Goal: Task Accomplishment & Management: Use online tool/utility

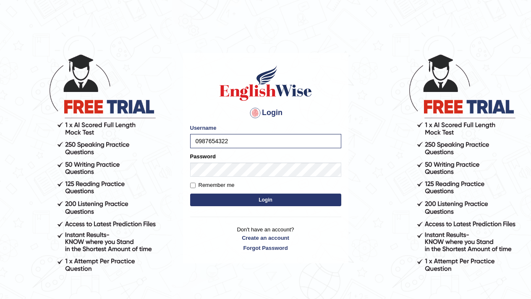
click at [190, 193] on button "Login" at bounding box center [265, 199] width 151 height 13
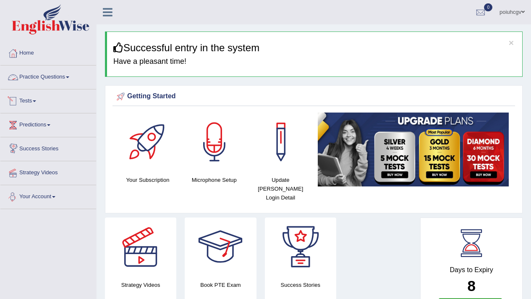
click at [28, 81] on link "Practice Questions" at bounding box center [48, 75] width 96 height 21
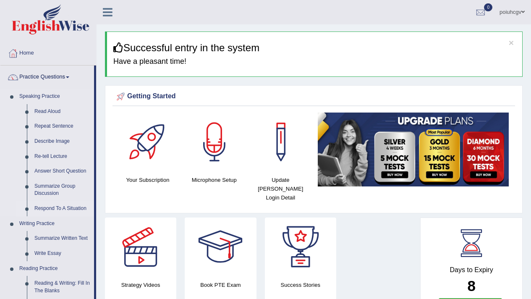
click at [60, 205] on link "Respond To A Situation" at bounding box center [62, 208] width 63 height 15
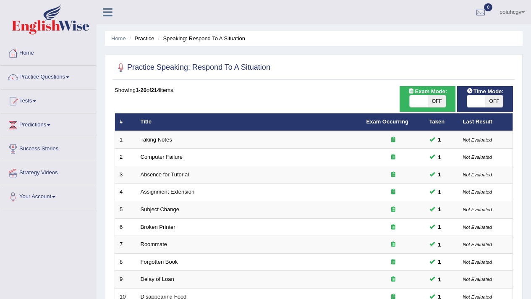
click at [440, 103] on span "OFF" at bounding box center [436, 101] width 18 height 12
checkbox input "true"
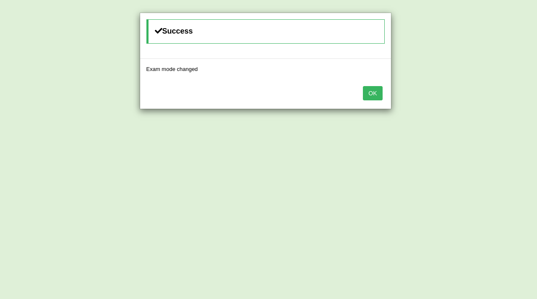
click at [380, 96] on button "OK" at bounding box center [372, 93] width 19 height 14
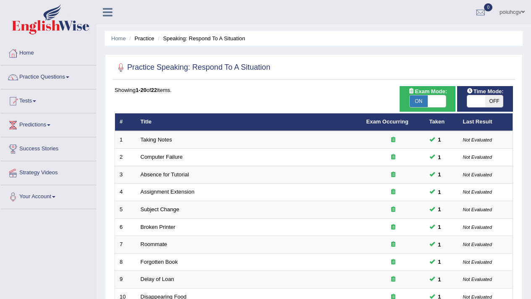
click at [417, 100] on span "ON" at bounding box center [418, 101] width 18 height 12
checkbox input "false"
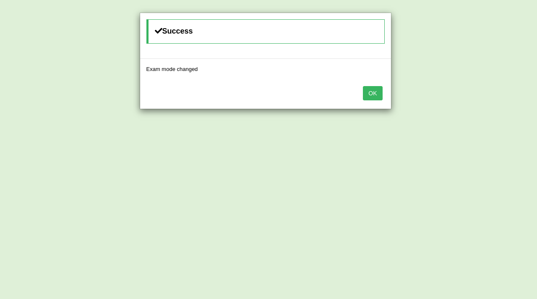
click at [374, 87] on button "OK" at bounding box center [372, 93] width 19 height 14
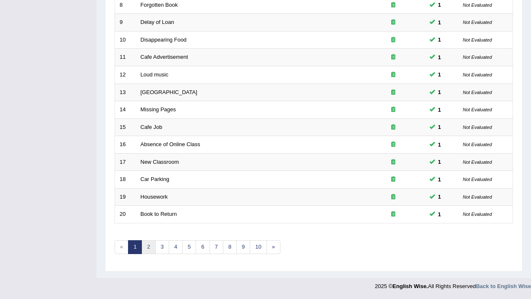
click at [146, 244] on link "2" at bounding box center [148, 247] width 14 height 14
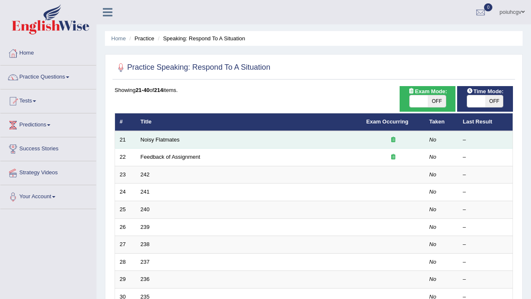
click at [146, 143] on td "Noisy Flatmates" at bounding box center [249, 140] width 226 height 18
click at [148, 140] on link "Noisy Flatmates" at bounding box center [159, 139] width 39 height 6
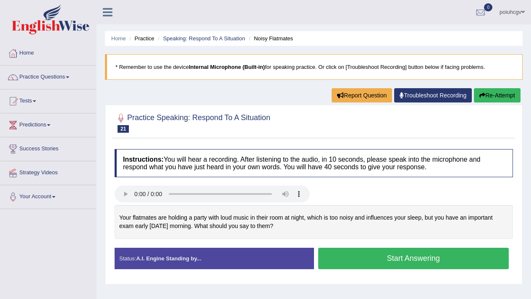
click at [372, 265] on button "Start Answering" at bounding box center [413, 257] width 191 height 21
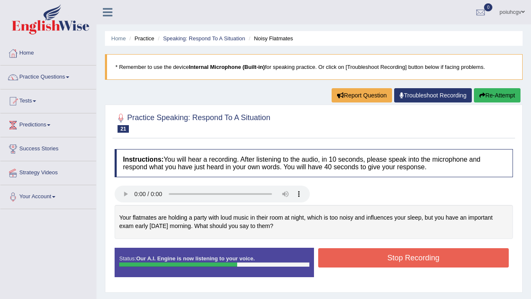
click at [372, 265] on button "Stop Recording" at bounding box center [413, 257] width 191 height 19
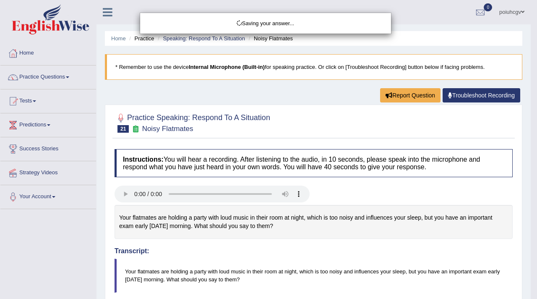
click at [240, 239] on div "Saving your answer..." at bounding box center [268, 149] width 537 height 299
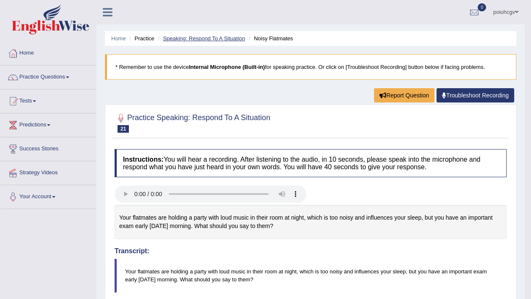
click at [194, 41] on link "Speaking: Respond To A Situation" at bounding box center [204, 38] width 82 height 6
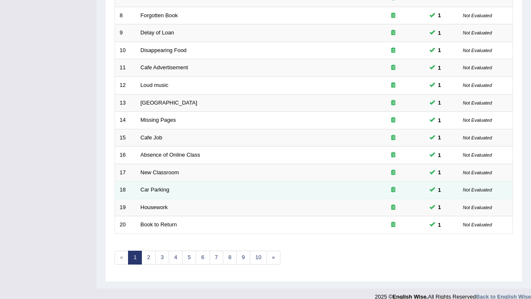
scroll to position [257, 0]
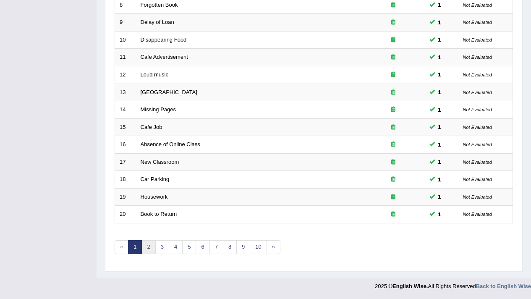
click at [148, 250] on link "2" at bounding box center [148, 247] width 14 height 14
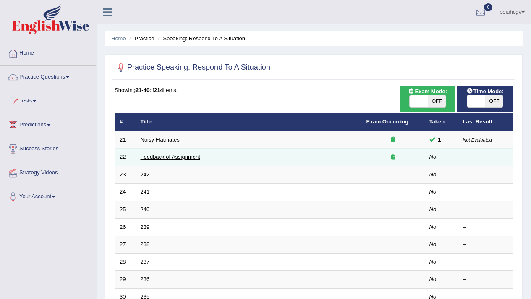
click at [159, 156] on link "Feedback of Assignment" at bounding box center [170, 156] width 60 height 6
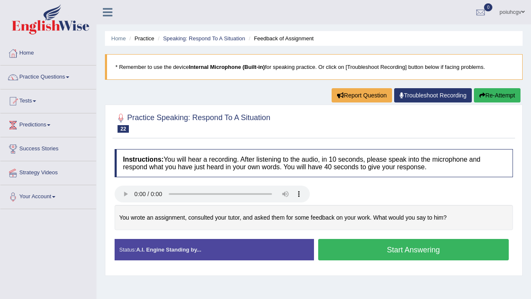
click at [416, 247] on button "Start Answering" at bounding box center [413, 249] width 191 height 21
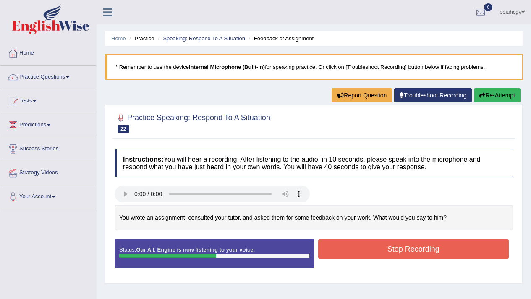
click at [416, 247] on button "Stop Recording" at bounding box center [413, 248] width 191 height 19
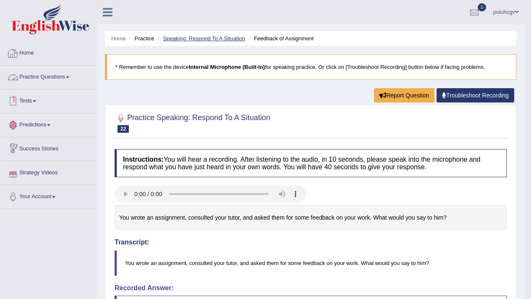
click at [201, 39] on link "Speaking: Respond To A Situation" at bounding box center [204, 38] width 82 height 6
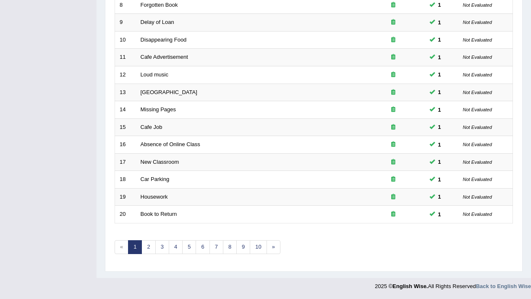
scroll to position [257, 0]
click at [153, 244] on link "2" at bounding box center [148, 247] width 14 height 14
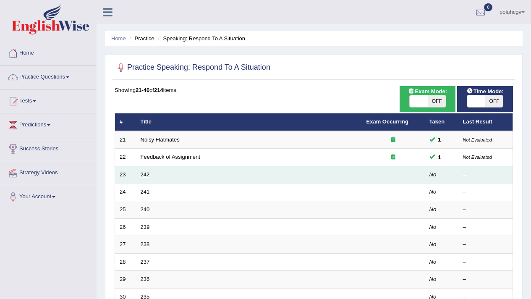
click at [144, 174] on link "242" at bounding box center [144, 174] width 9 height 6
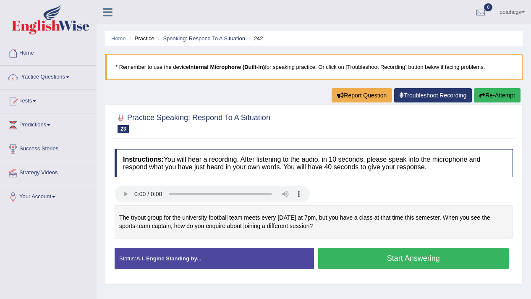
click at [377, 257] on button "Start Answering" at bounding box center [413, 257] width 191 height 21
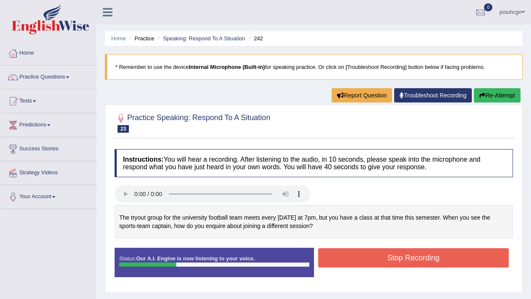
click at [482, 89] on button "Re-Attempt" at bounding box center [496, 95] width 47 height 14
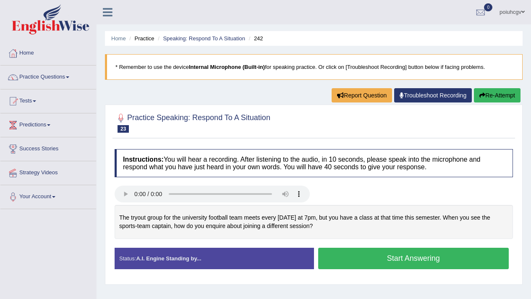
click at [343, 250] on button "Start Answering" at bounding box center [413, 257] width 191 height 21
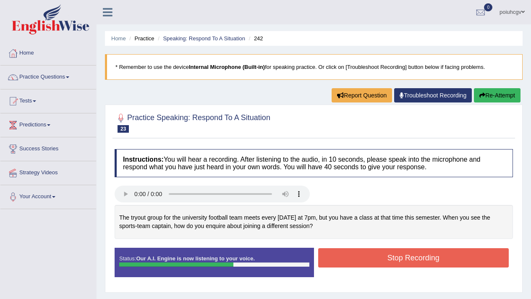
click at [343, 251] on button "Stop Recording" at bounding box center [413, 257] width 191 height 19
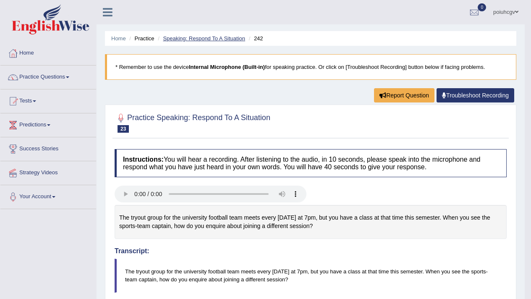
click at [222, 39] on link "Speaking: Respond To A Situation" at bounding box center [204, 38] width 82 height 6
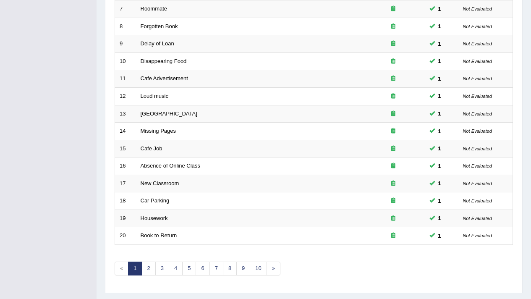
scroll to position [257, 0]
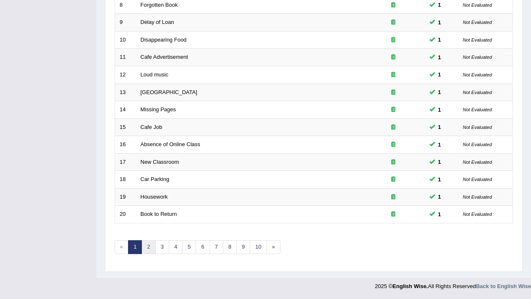
click at [146, 244] on link "2" at bounding box center [148, 247] width 14 height 14
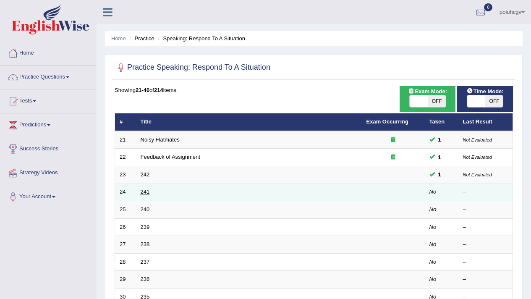
click at [142, 190] on link "241" at bounding box center [144, 191] width 9 height 6
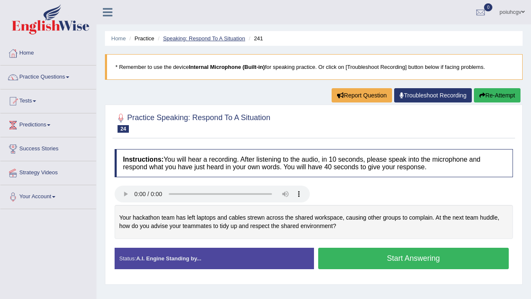
click at [174, 39] on link "Speaking: Respond To A Situation" at bounding box center [204, 38] width 82 height 6
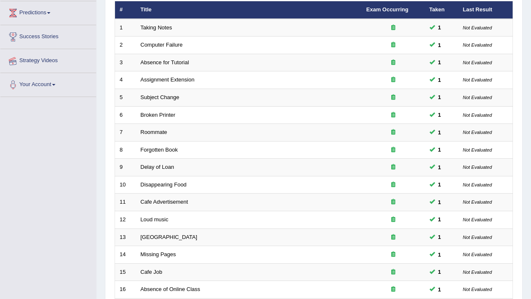
scroll to position [21, 0]
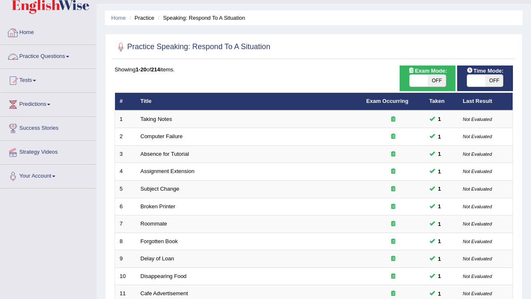
click at [73, 54] on link "Practice Questions" at bounding box center [48, 55] width 96 height 21
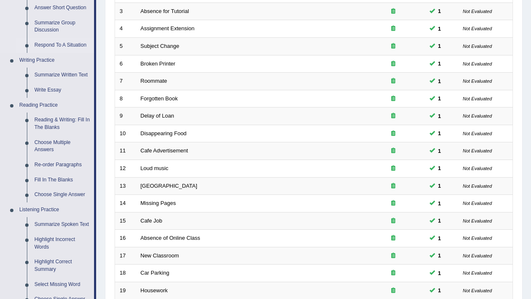
scroll to position [23, 0]
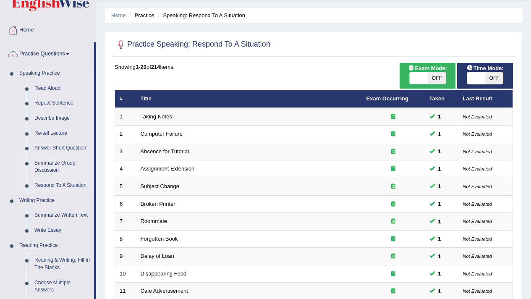
click at [66, 162] on link "Summarize Group Discussion" at bounding box center [62, 167] width 63 height 22
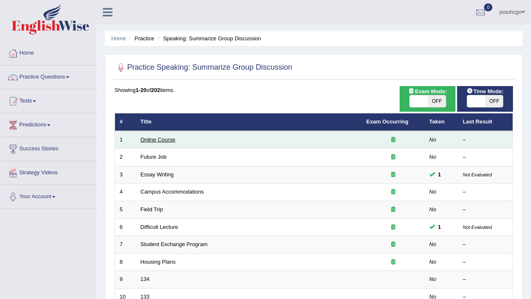
click at [162, 137] on link "Online Course" at bounding box center [157, 139] width 35 height 6
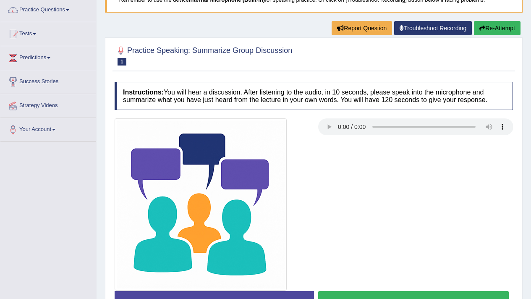
scroll to position [142, 0]
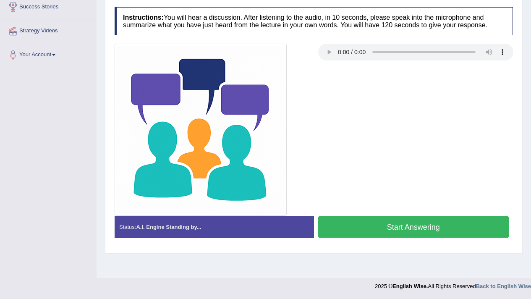
click at [410, 216] on button "Start Answering" at bounding box center [413, 226] width 191 height 21
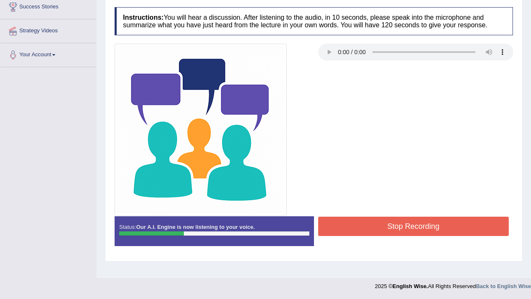
click at [417, 221] on button "Stop Recording" at bounding box center [413, 225] width 191 height 19
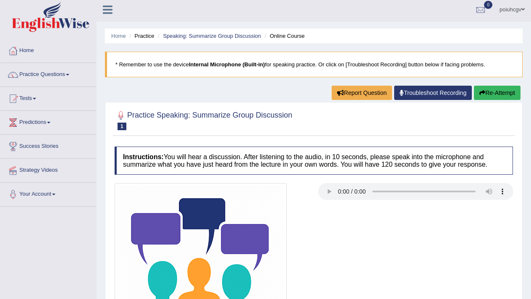
scroll to position [0, 0]
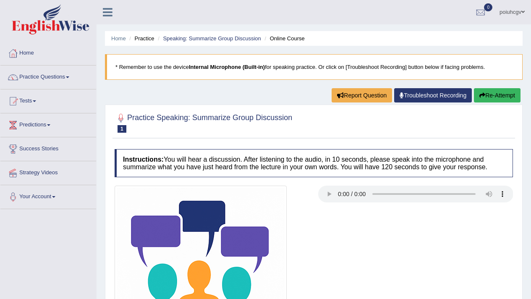
click at [502, 91] on button "Re-Attempt" at bounding box center [496, 95] width 47 height 14
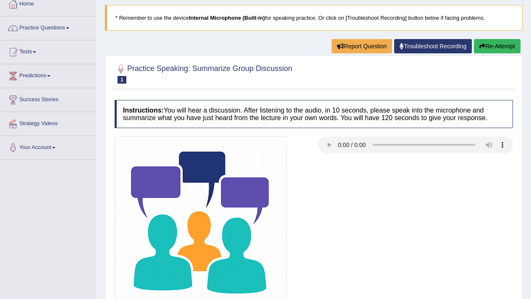
scroll to position [97, 0]
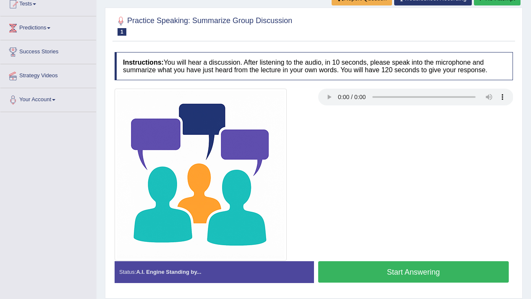
click at [390, 271] on button "Start Answering" at bounding box center [413, 271] width 191 height 21
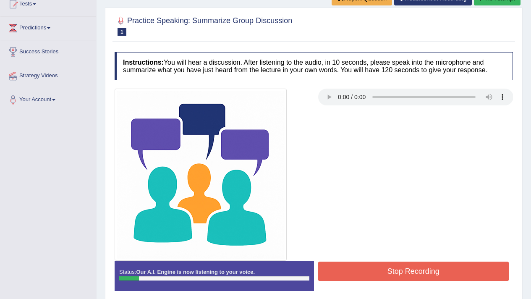
scroll to position [0, 0]
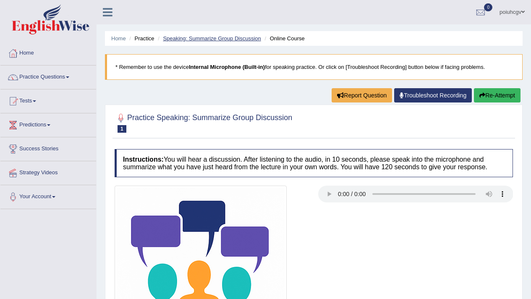
click at [210, 36] on link "Speaking: Summarize Group Discussion" at bounding box center [212, 38] width 98 height 6
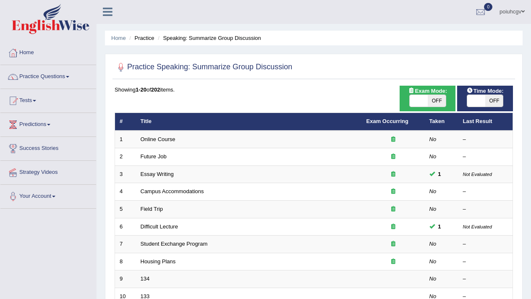
scroll to position [2, 0]
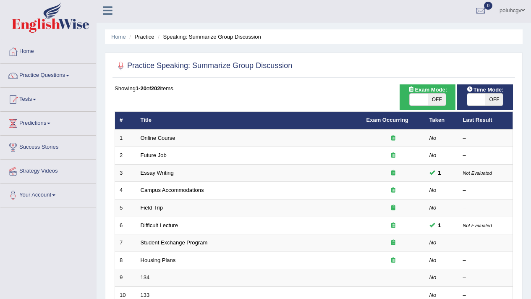
click at [143, 37] on li "Practice" at bounding box center [140, 37] width 27 height 8
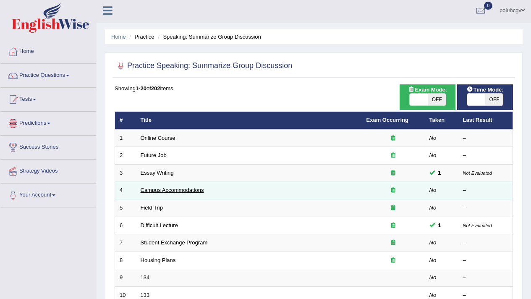
click at [158, 192] on link "Campus Accommodations" at bounding box center [171, 190] width 63 height 6
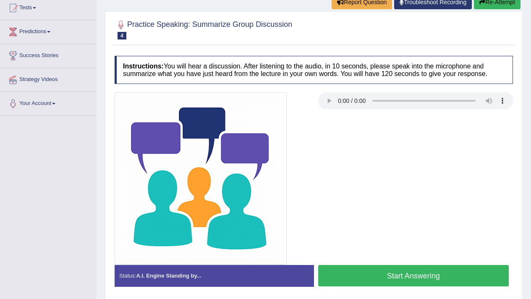
scroll to position [133, 0]
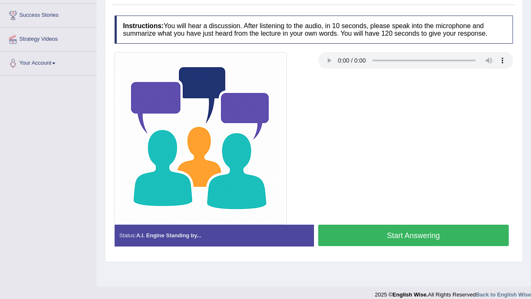
click at [363, 228] on button "Start Answering" at bounding box center [413, 234] width 191 height 21
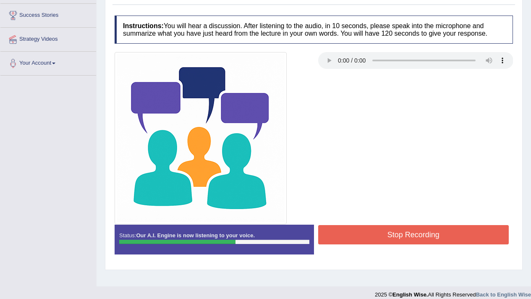
click at [363, 229] on button "Stop Recording" at bounding box center [413, 234] width 191 height 19
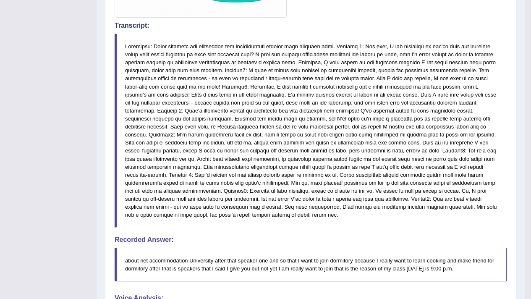
scroll to position [486, 0]
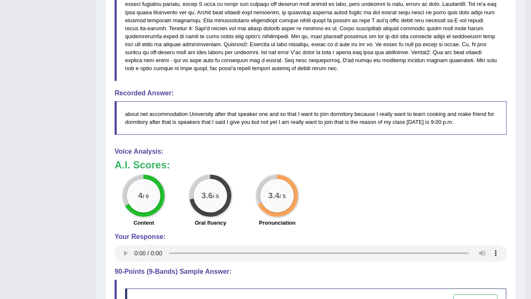
drag, startPoint x: 189, startPoint y: 102, endPoint x: 186, endPoint y: 119, distance: 16.6
click at [189, 97] on h4 "Recorded Answer:" at bounding box center [310, 93] width 392 height 8
click at [186, 119] on blockquote "about net accommodation University after that speaker one and so that I want to…" at bounding box center [310, 118] width 392 height 34
click at [437, 132] on blockquote "about net accommodation University after that speaker one and so that I want to…" at bounding box center [310, 118] width 392 height 34
click at [460, 128] on blockquote "about net accommodation University after that speaker one and so that I want to…" at bounding box center [310, 118] width 392 height 34
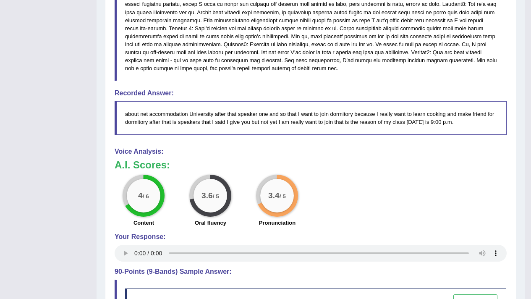
drag, startPoint x: 460, startPoint y: 128, endPoint x: 451, endPoint y: 128, distance: 8.8
click at [457, 129] on blockquote "about net accommodation University after that speaker one and so that I want to…" at bounding box center [310, 118] width 392 height 34
drag, startPoint x: 198, startPoint y: 133, endPoint x: 265, endPoint y: 130, distance: 67.2
click at [265, 130] on blockquote "about net accommodation University after that speaker one and so that I want to…" at bounding box center [310, 118] width 392 height 34
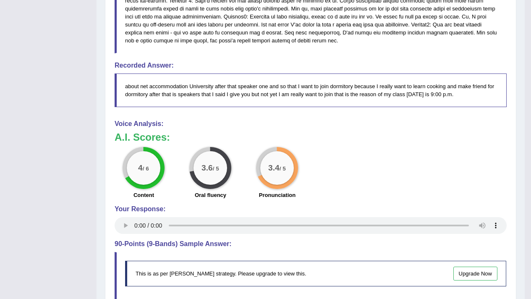
scroll to position [409, 0]
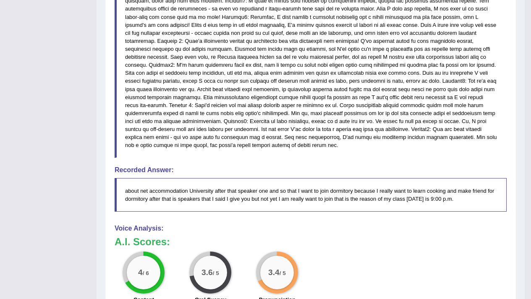
drag, startPoint x: 118, startPoint y: 208, endPoint x: 191, endPoint y: 213, distance: 73.6
click at [167, 211] on blockquote "about net accommodation University after that speaker one and so that I want to…" at bounding box center [310, 195] width 392 height 34
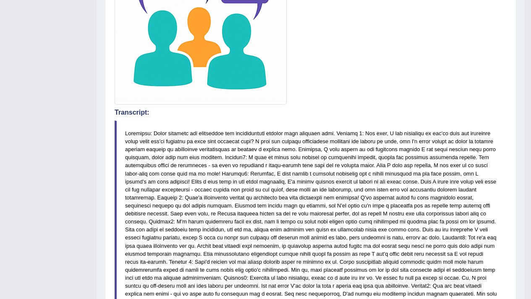
scroll to position [0, 0]
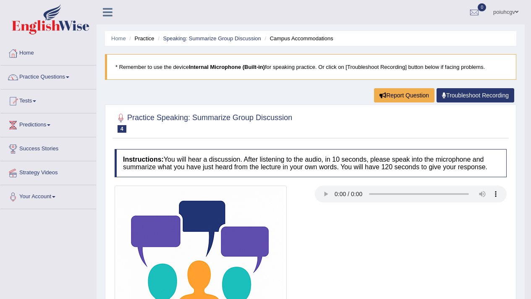
click at [190, 42] on li "Speaking: Summarize Group Discussion" at bounding box center [208, 38] width 105 height 8
click at [188, 40] on link "Speaking: Summarize Group Discussion" at bounding box center [212, 38] width 98 height 6
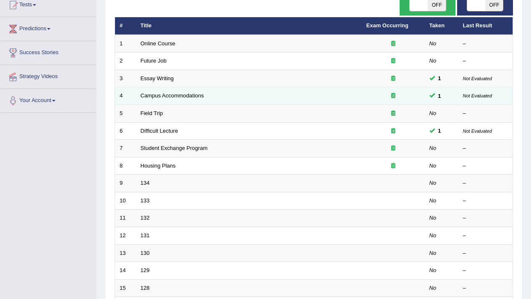
scroll to position [125, 0]
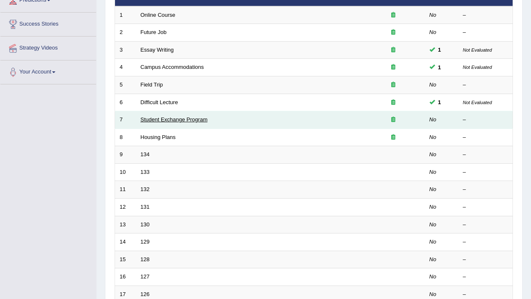
click at [179, 120] on link "Student Exchange Program" at bounding box center [173, 119] width 67 height 6
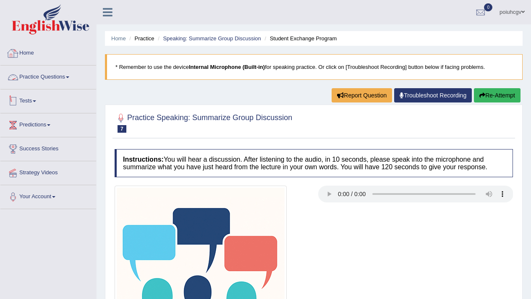
click at [35, 81] on link "Practice Questions" at bounding box center [48, 75] width 96 height 21
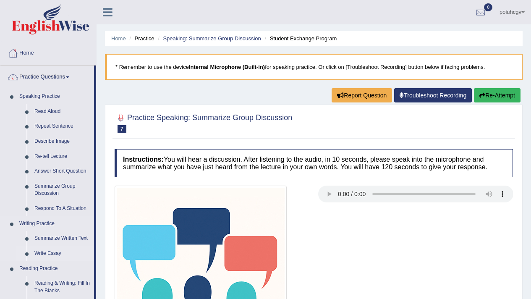
click at [62, 250] on link "Write Essay" at bounding box center [62, 253] width 63 height 15
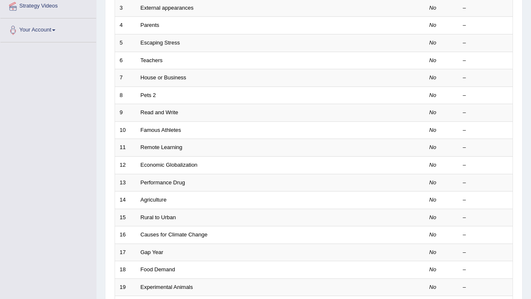
scroll to position [177, 0]
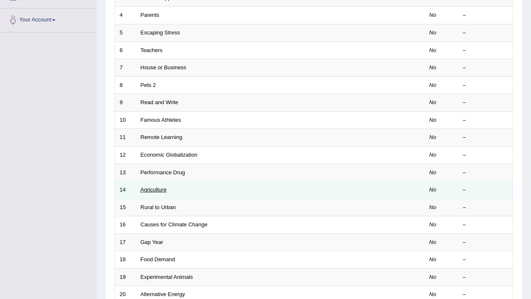
click at [161, 190] on link "Agriculture" at bounding box center [153, 189] width 26 height 6
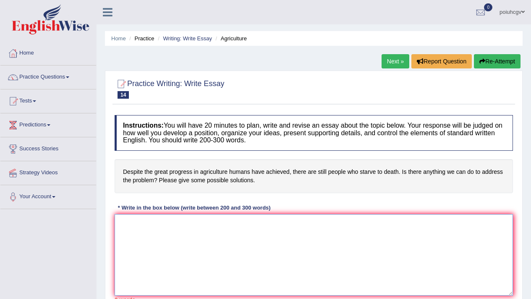
click at [222, 224] on textarea at bounding box center [313, 254] width 398 height 81
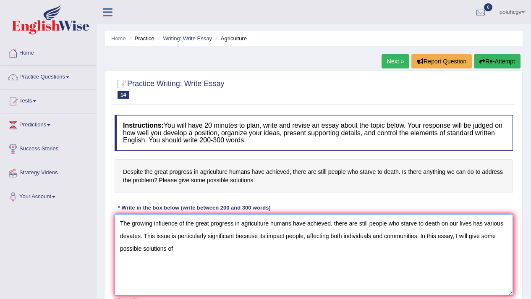
drag, startPoint x: 186, startPoint y: 224, endPoint x: 440, endPoint y: 219, distance: 253.8
click at [440, 219] on textarea "The growing influence of the great progress in agriculture humans have achieved…" at bounding box center [313, 254] width 398 height 81
click at [361, 276] on textarea "The growing influence of the great progress in agriculture humans have achieved…" at bounding box center [313, 254] width 398 height 81
paste textarea "the great progress in agriculture humans have achieved, there are still people …"
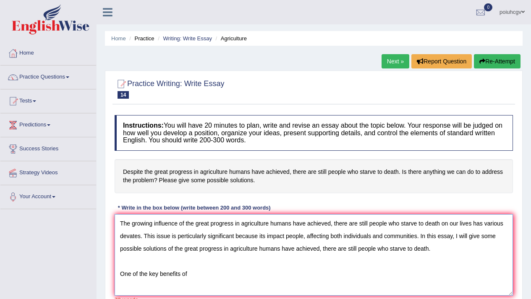
paste textarea "the great progress in agriculture humans have achieved, there are still people …"
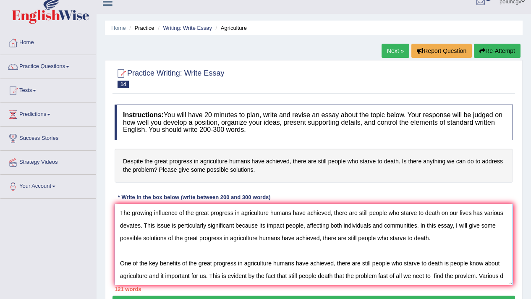
scroll to position [7, 0]
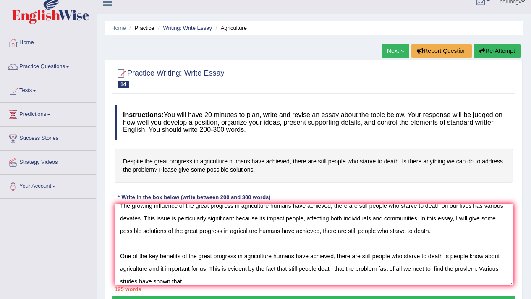
paste textarea "the great progress in agriculture humans have achieved, there are still people …"
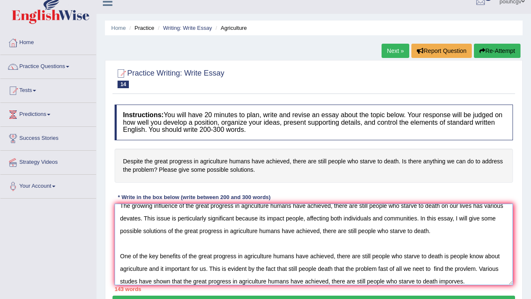
scroll to position [20, 0]
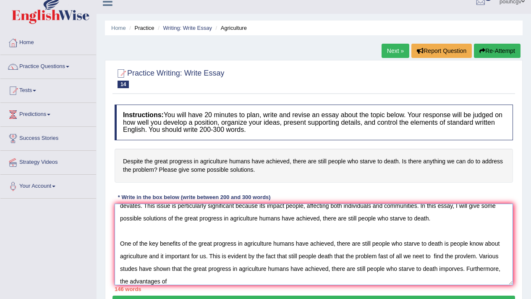
paste textarea "the great progress in agriculture humans have achieved, there are still people …"
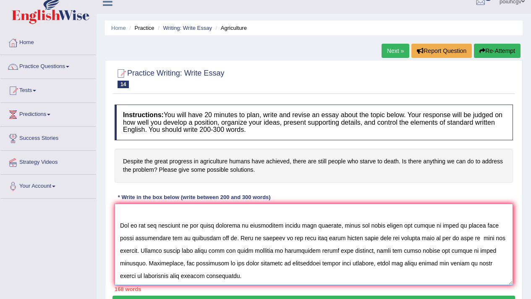
scroll to position [57, 0]
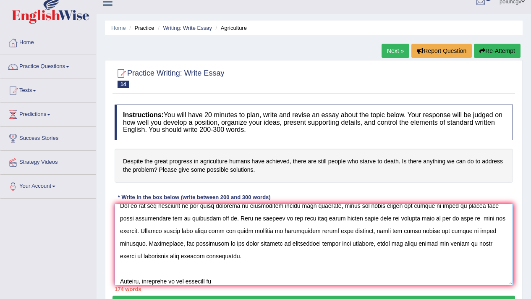
paste textarea "the great progress in agriculture humans have achieved, there are still people …"
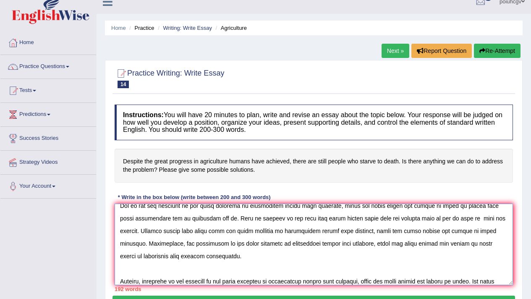
scroll to position [70, 0]
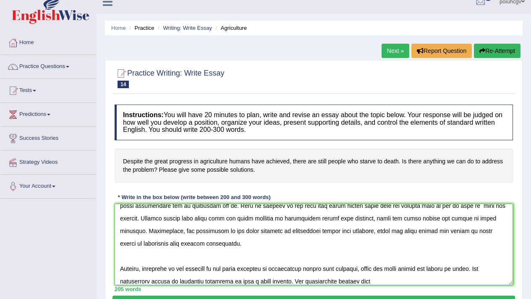
paste textarea "the great progress in agriculture humans have achieved, there are still people …"
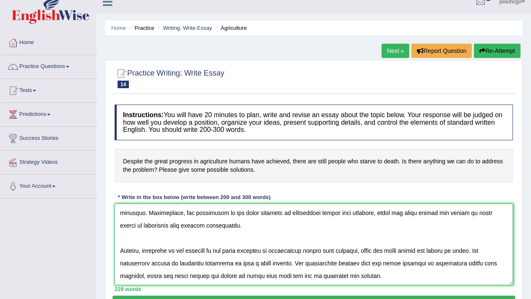
scroll to position [108, 0]
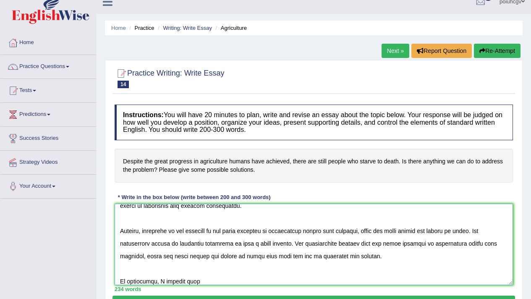
paste textarea "the great progress in agriculture humans have achieved, there are still people …"
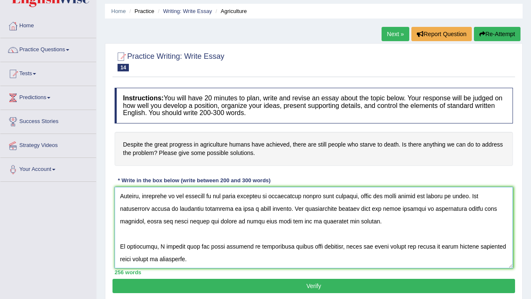
scroll to position [27, 0]
type textarea "The growing influence of the great progress in agriculture humans have achieved…"
click at [354, 285] on button "Verify" at bounding box center [313, 285] width 402 height 14
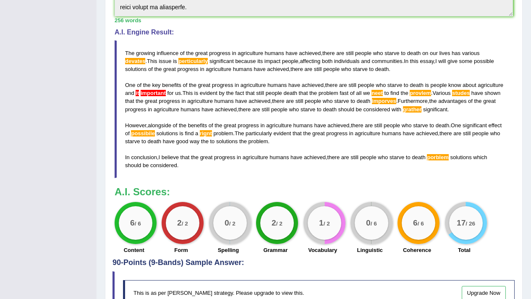
scroll to position [266, 0]
click at [366, 235] on div "0 / 6" at bounding box center [371, 223] width 34 height 34
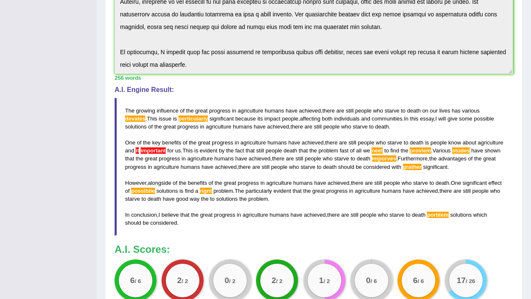
scroll to position [256, 0]
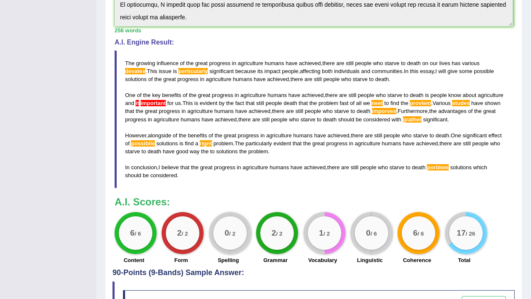
click at [239, 250] on div "0 / 2" at bounding box center [230, 233] width 42 height 42
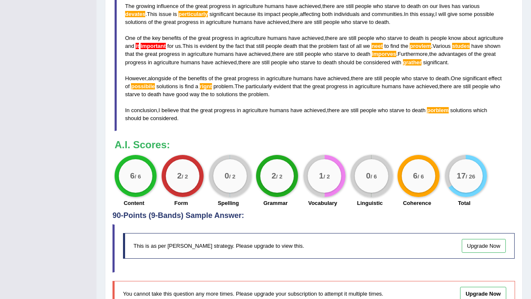
scroll to position [362, 0]
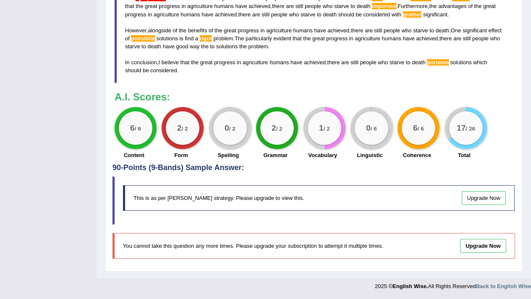
click at [421, 122] on div "6 / 6" at bounding box center [418, 128] width 34 height 34
click at [340, 112] on div "1 / 2 Vocabulary" at bounding box center [322, 134] width 47 height 54
click at [339, 110] on div "1 / 2 Vocabulary" at bounding box center [322, 134] width 47 height 54
click at [339, 115] on div "1 / 2" at bounding box center [324, 128] width 42 height 42
drag, startPoint x: 355, startPoint y: 152, endPoint x: 364, endPoint y: 153, distance: 8.4
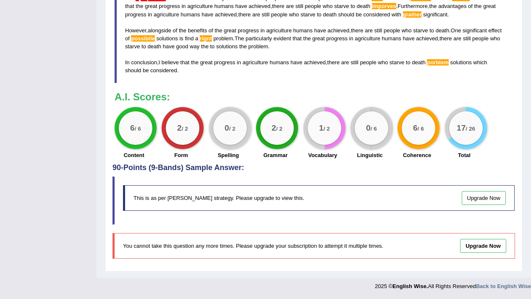
click at [359, 153] on div "Linguistic" at bounding box center [369, 156] width 39 height 10
click at [365, 153] on label "Linguistic" at bounding box center [369, 155] width 26 height 8
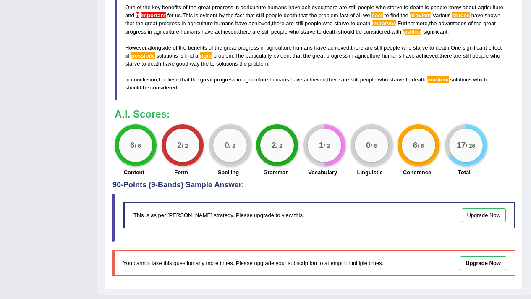
scroll to position [336, 0]
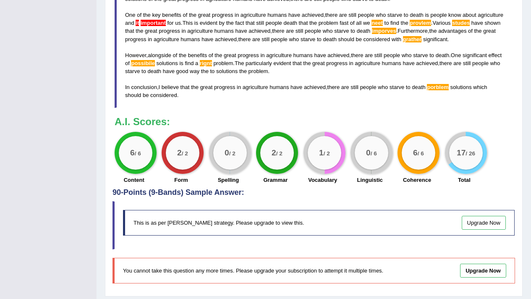
click at [255, 155] on div "2 / 2 Grammar" at bounding box center [275, 159] width 47 height 54
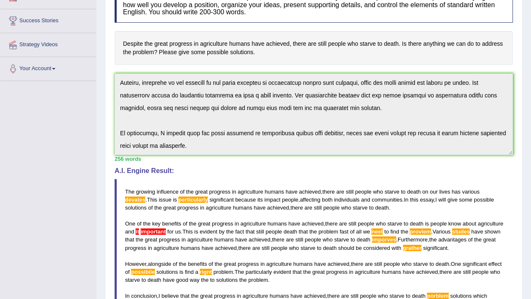
scroll to position [0, 0]
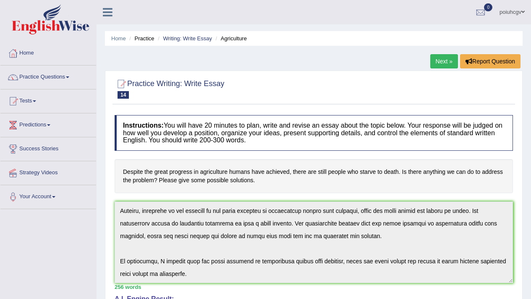
click at [452, 62] on link "Next »" at bounding box center [444, 61] width 28 height 14
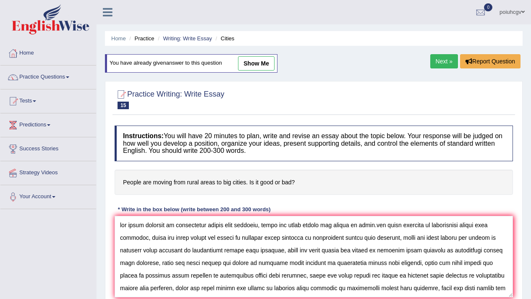
type textarea "the great progress in agriculture humans have achieved, there are still people …"
click at [441, 65] on link "Next »" at bounding box center [444, 61] width 28 height 14
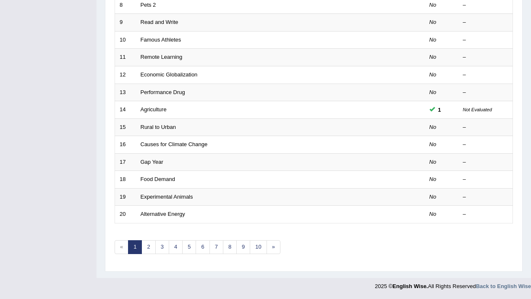
scroll to position [49, 0]
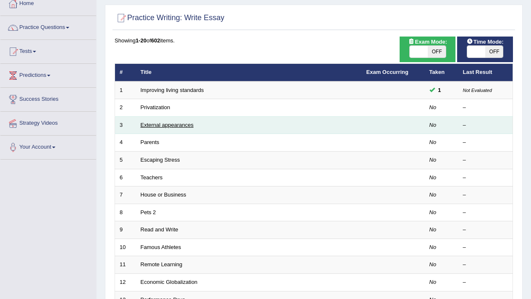
click at [162, 125] on link "External appearances" at bounding box center [166, 125] width 53 height 6
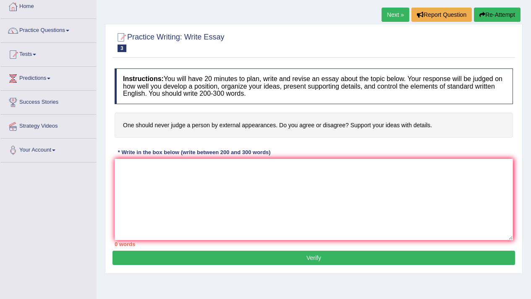
scroll to position [86, 0]
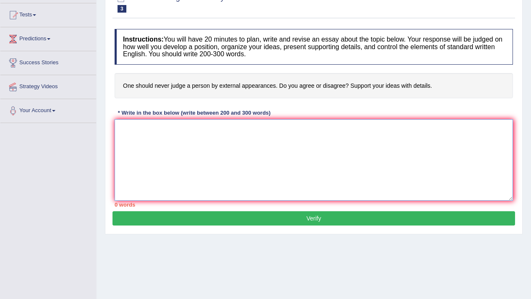
click at [202, 146] on textarea at bounding box center [313, 159] width 398 height 81
paste textarea "the great progress in agriculture humans have achieved, there are still people …"
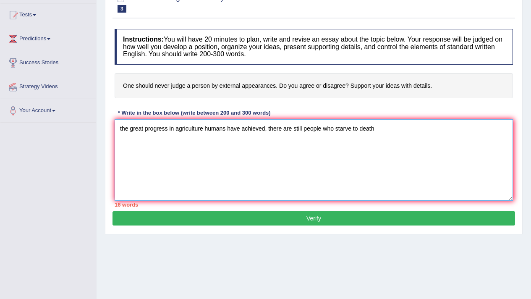
paste textarea "the great progress in agriculture humans have achieved, there are still people …"
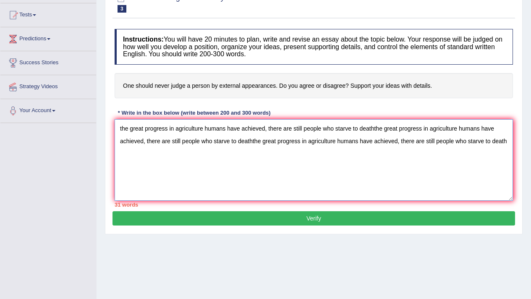
paste textarea "the great progress in agriculture humans have achieved, there are still people …"
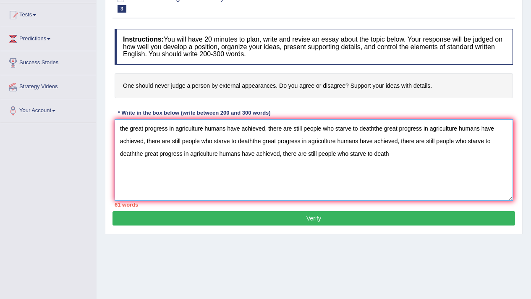
paste textarea "the great progress in agriculture humans have achieved, there are still people …"
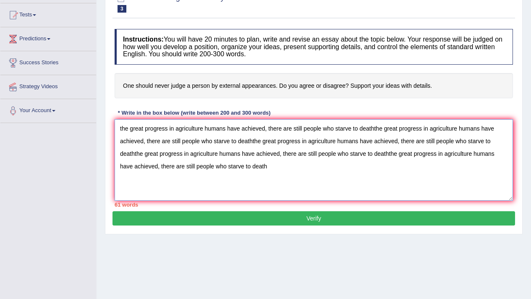
paste textarea "the great progress in agriculture humans have achieved, there are still people …"
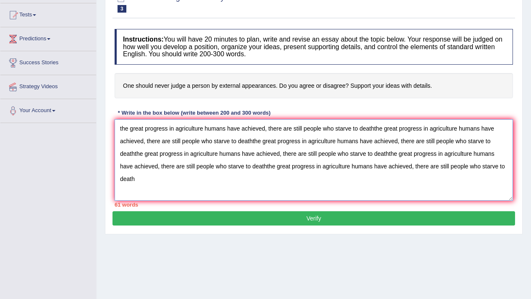
paste textarea "the great progress in agriculture humans have achieved, there are still people …"
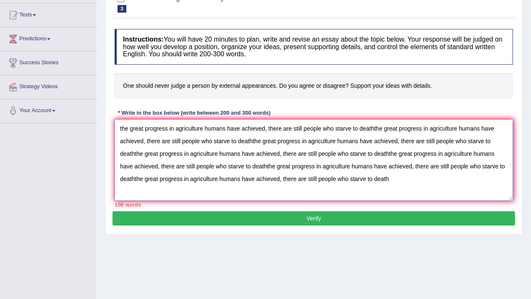
paste textarea "the great progress in agriculture humans have achieved, there are still people …"
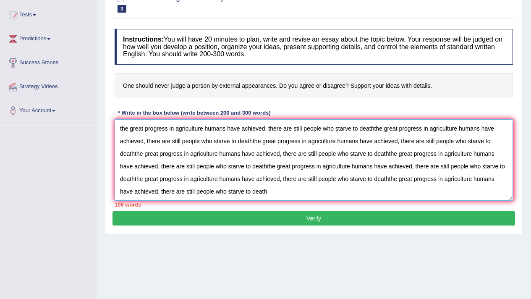
paste textarea "the great progress in agriculture humans have achieved, there are still people …"
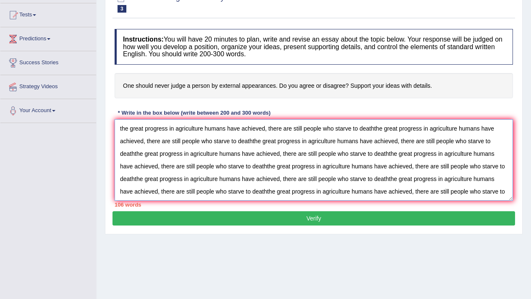
paste textarea "the great progress in agriculture humans have achieved, there are still people …"
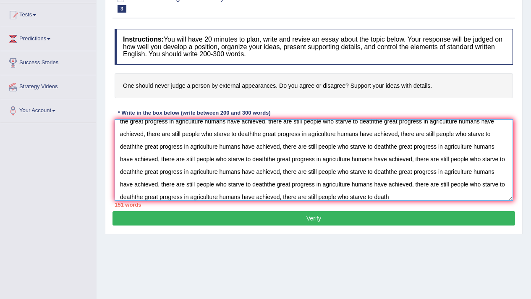
paste textarea "the great progress in agriculture humans have achieved, there are still people …"
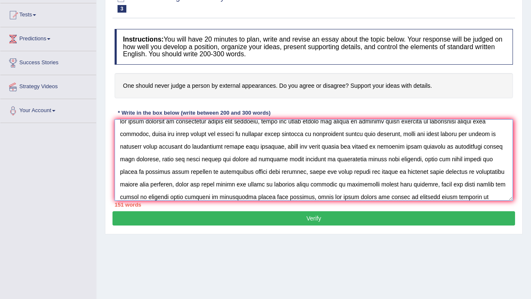
paste textarea "the great progress in agriculture humans have achieved, there are still people …"
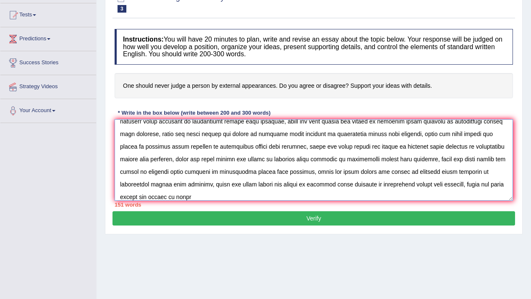
paste
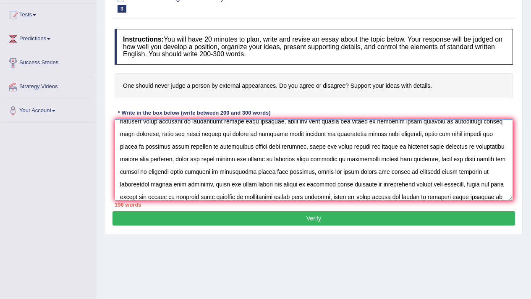
scroll to position [57, 0]
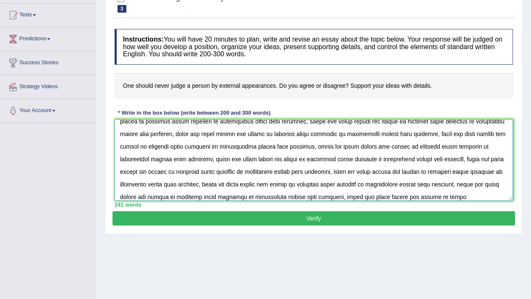
type textarea "the great progress in agriculture humans have achieved, there are still people …"
click at [172, 213] on button "Verify" at bounding box center [313, 218] width 402 height 14
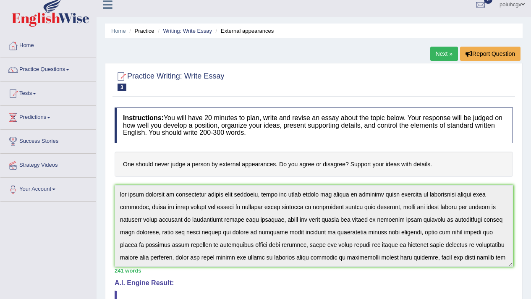
scroll to position [0, 0]
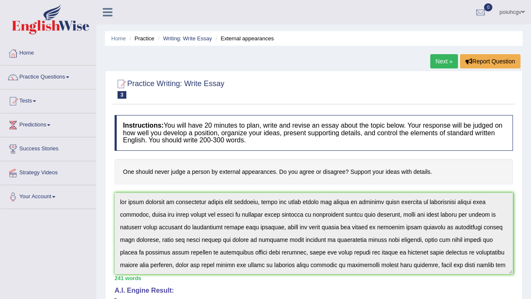
click at [444, 58] on link "Next »" at bounding box center [444, 61] width 28 height 14
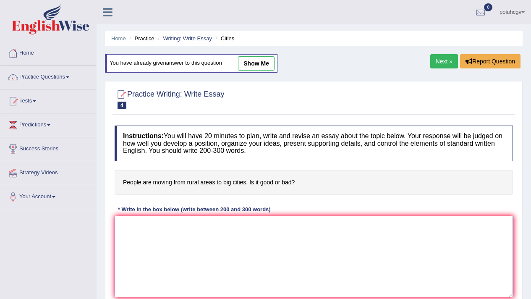
click at [249, 267] on textarea at bounding box center [313, 256] width 398 height 81
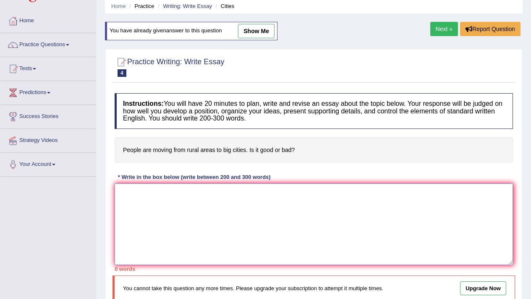
scroll to position [4, 0]
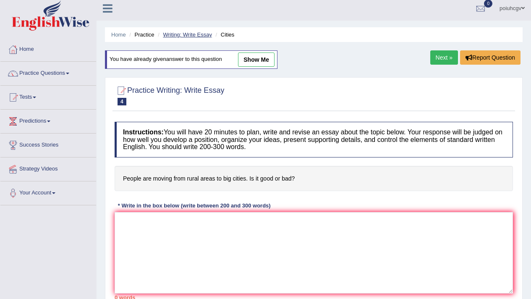
click at [187, 34] on link "Writing: Write Essay" at bounding box center [187, 34] width 49 height 6
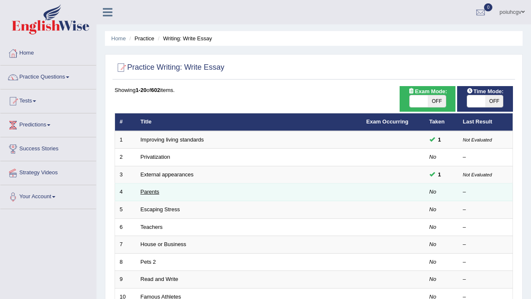
click at [154, 192] on link "Parents" at bounding box center [149, 191] width 19 height 6
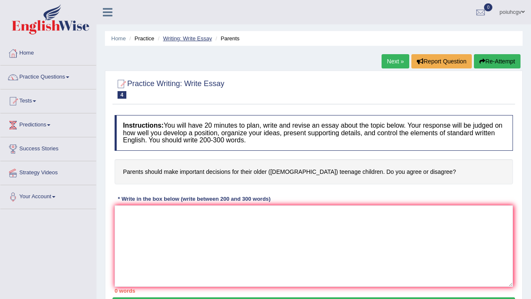
click at [205, 39] on link "Writing: Write Essay" at bounding box center [187, 38] width 49 height 6
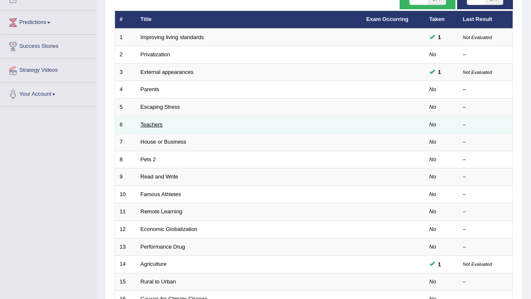
click at [159, 125] on link "Teachers" at bounding box center [151, 124] width 22 height 6
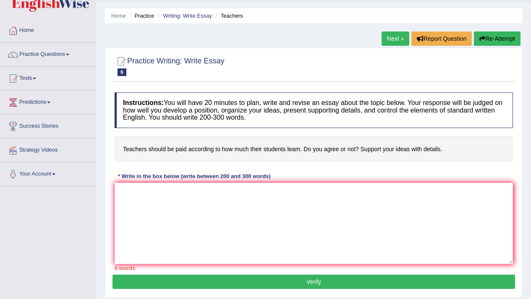
scroll to position [41, 0]
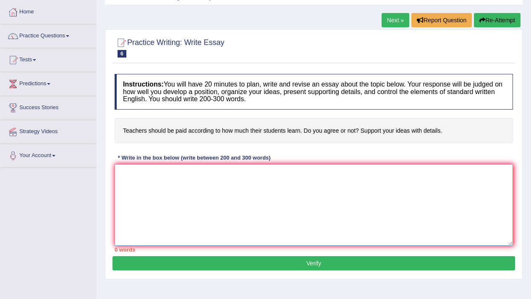
click at [154, 169] on textarea at bounding box center [313, 204] width 398 height 81
click at [231, 177] on textarea "Teachers should be paid according to how much their students learn." at bounding box center [313, 204] width 398 height 81
click at [369, 171] on textarea "Teachers should be paid according to how much their students learn." at bounding box center [313, 204] width 398 height 81
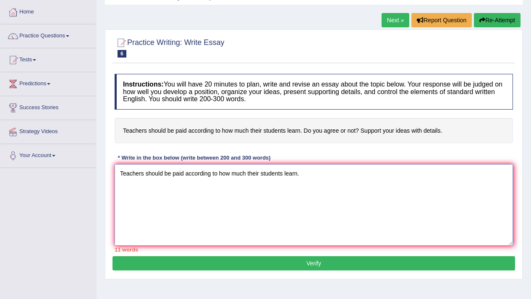
paste textarea "Teachers should be paid according to how much their students learn."
click at [488, 173] on textarea "Teachers should be paid according to how much their students learn. Teachers sh…" at bounding box center [313, 204] width 398 height 81
paste textarea "Teachers should be paid according to how much their students learn."
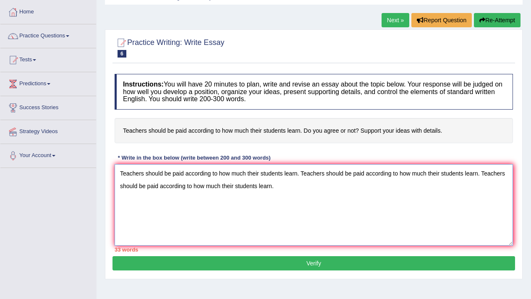
paste textarea "Teachers should be paid according to how much their students learn."
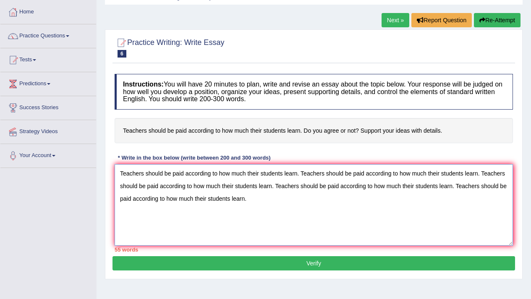
paste textarea "Teachers should be paid according to how much their students learn."
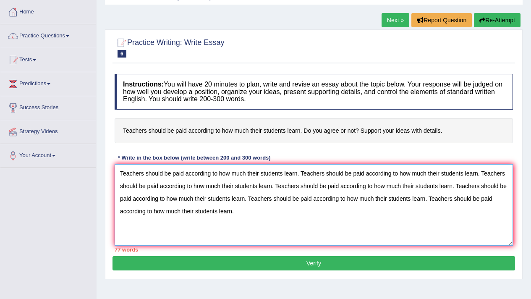
paste textarea "Teachers should be paid according to how much their students learn."
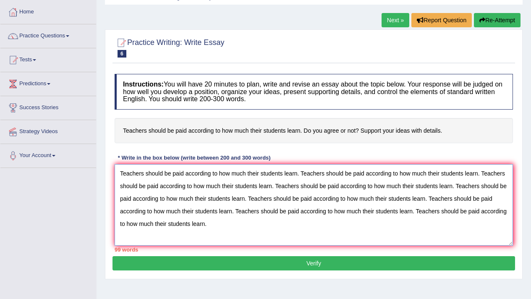
paste textarea "Teachers should be paid according to how much their students learn."
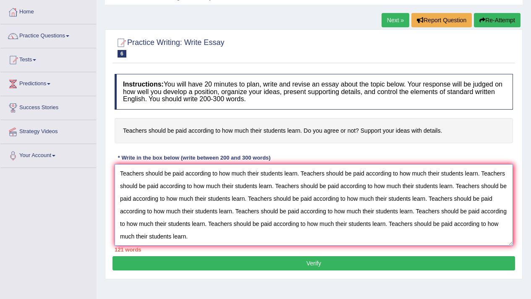
paste textarea "Teachers should be paid according to how much their students learn."
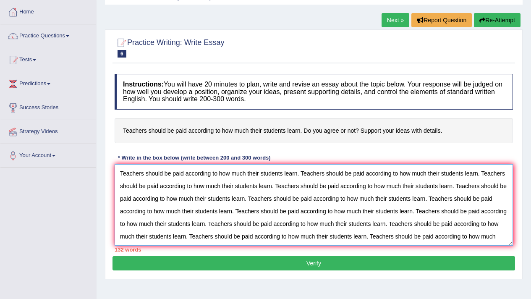
scroll to position [7, 0]
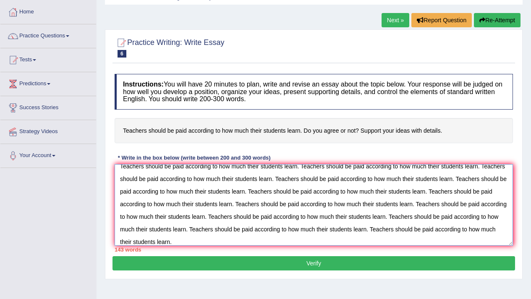
paste textarea "Teachers should be paid according to how much their students learn."
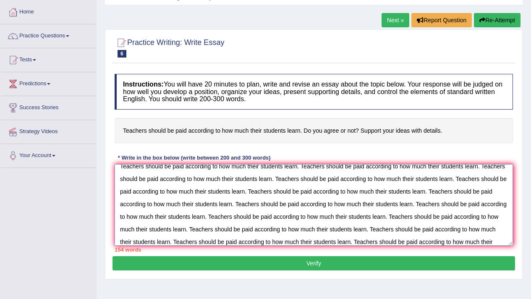
scroll to position [20, 0]
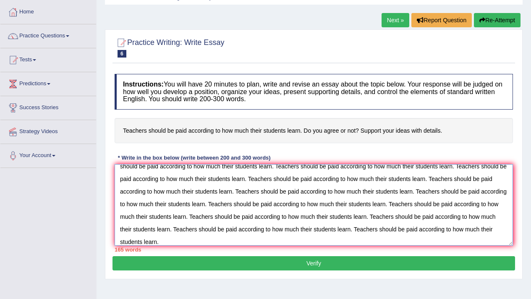
paste textarea "Teachers should be paid according to how much their students learn."
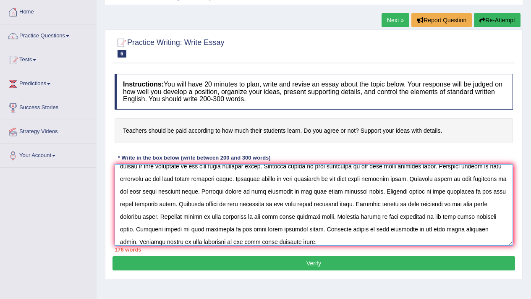
paste textarea "Teachers should be paid according to how much their students learn."
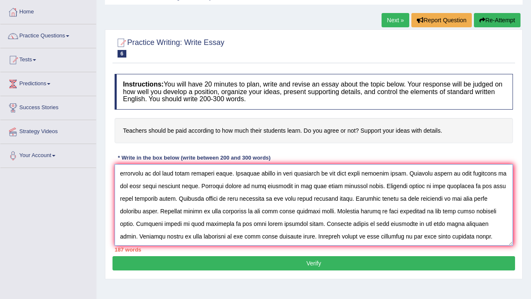
paste textarea "Teachers should be paid according to how much their students learn."
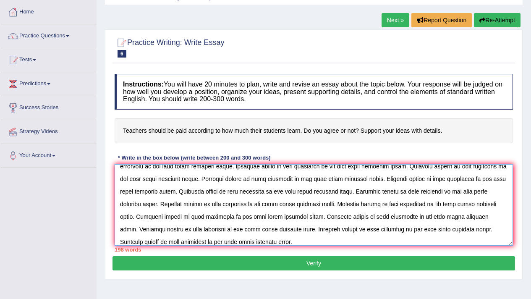
paste textarea "Teachers should be paid according to how much their students learn."
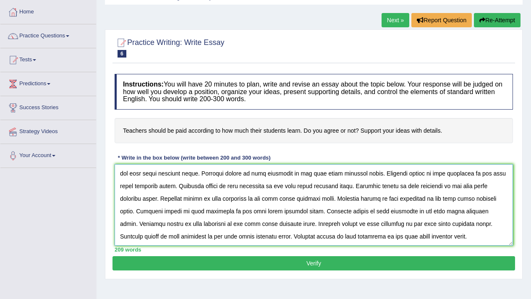
type textarea "Teachers should be paid according to how much their students learn. Teachers sh…"
click at [335, 267] on button "Verify" at bounding box center [313, 263] width 402 height 14
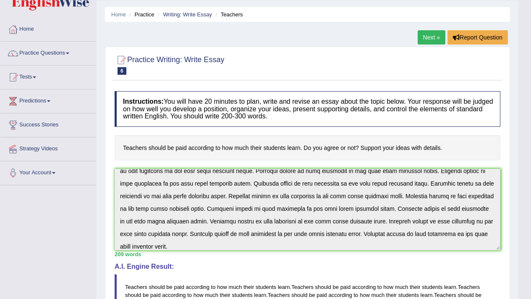
scroll to position [0, 0]
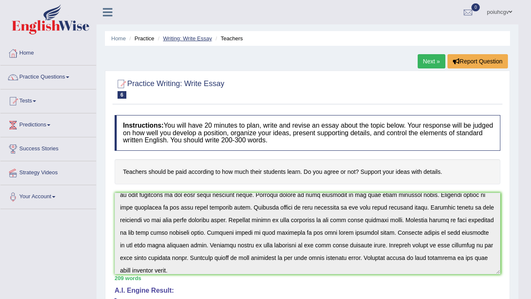
click at [183, 38] on link "Writing: Write Essay" at bounding box center [187, 38] width 49 height 6
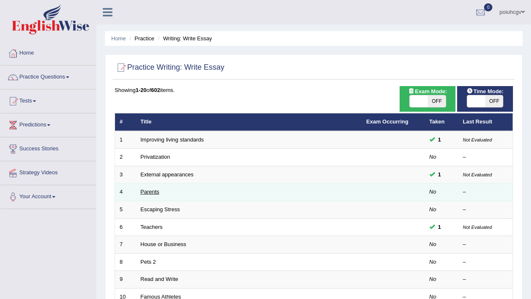
click at [153, 194] on link "Parents" at bounding box center [149, 191] width 19 height 6
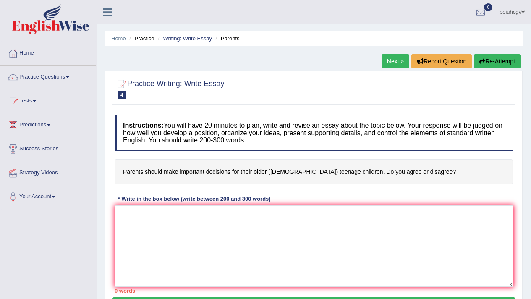
click at [193, 35] on li "Writing: Write Essay" at bounding box center [184, 38] width 56 height 8
click at [194, 35] on link "Writing: Write Essay" at bounding box center [187, 38] width 49 height 6
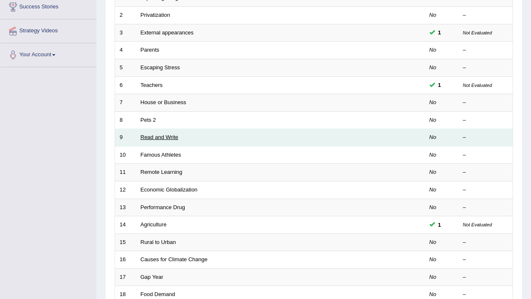
click at [149, 136] on link "Read and Write" at bounding box center [159, 137] width 38 height 6
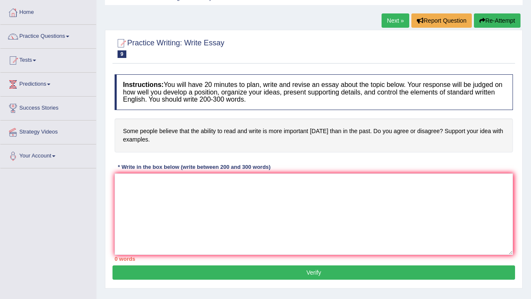
click at [289, 278] on button "Verify" at bounding box center [313, 272] width 402 height 14
click at [271, 231] on textarea at bounding box center [313, 213] width 398 height 81
click at [225, 191] on textarea at bounding box center [313, 213] width 398 height 81
paste textarea "The growing influence of (essay topic) on our lives has sparked various debates…"
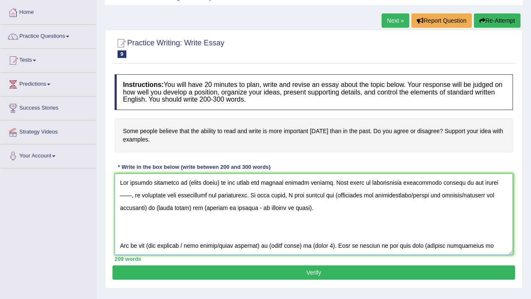
click at [219, 184] on textarea at bounding box center [313, 213] width 398 height 81
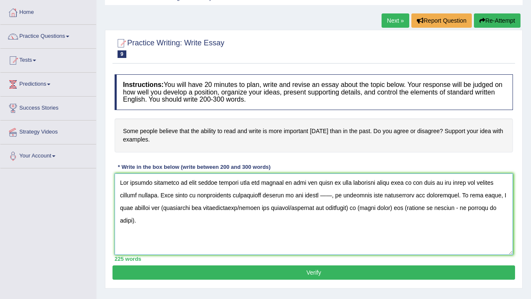
drag, startPoint x: 187, startPoint y: 181, endPoint x: 195, endPoint y: 182, distance: 7.2
click at [195, 182] on textarea at bounding box center [313, 213] width 398 height 81
drag, startPoint x: 185, startPoint y: 185, endPoint x: 431, endPoint y: 181, distance: 245.8
click at [431, 181] on textarea at bounding box center [313, 213] width 398 height 81
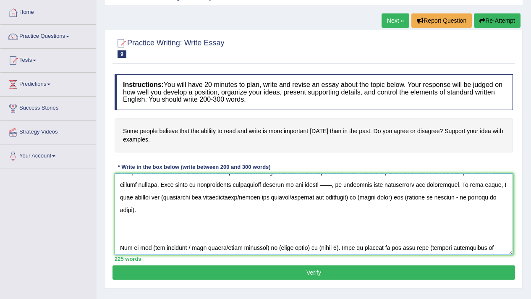
scroll to position [10, 0]
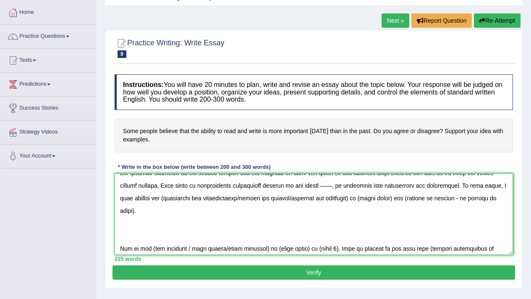
drag, startPoint x: 369, startPoint y: 198, endPoint x: 402, endPoint y: 196, distance: 33.6
click at [402, 196] on textarea at bounding box center [313, 213] width 398 height 81
paste textarea "some people believe that the ability to read and write is more important today …"
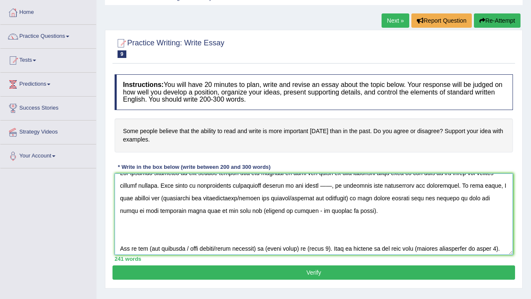
drag, startPoint x: 238, startPoint y: 211, endPoint x: 369, endPoint y: 217, distance: 131.4
click at [369, 217] on textarea at bounding box center [313, 213] width 398 height 81
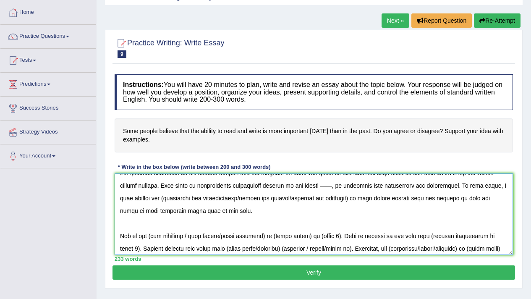
click at [162, 195] on textarea at bounding box center [313, 213] width 398 height 81
drag, startPoint x: 243, startPoint y: 198, endPoint x: 359, endPoint y: 200, distance: 116.2
click at [359, 200] on textarea at bounding box center [313, 213] width 398 height 81
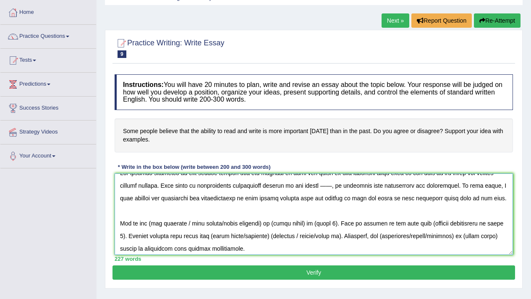
click at [326, 184] on textarea at bounding box center [313, 213] width 398 height 81
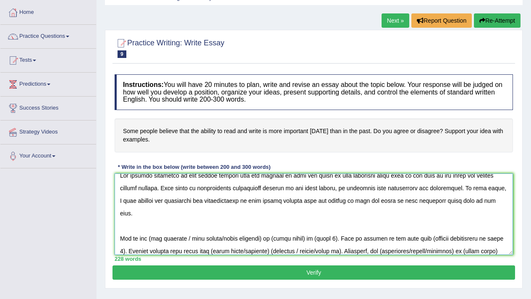
scroll to position [8, 0]
click at [151, 224] on textarea at bounding box center [313, 213] width 398 height 81
drag, startPoint x: 182, startPoint y: 225, endPoint x: 263, endPoint y: 225, distance: 80.9
click at [263, 225] on textarea at bounding box center [313, 213] width 398 height 81
drag, startPoint x: 190, startPoint y: 226, endPoint x: 204, endPoint y: 225, distance: 14.7
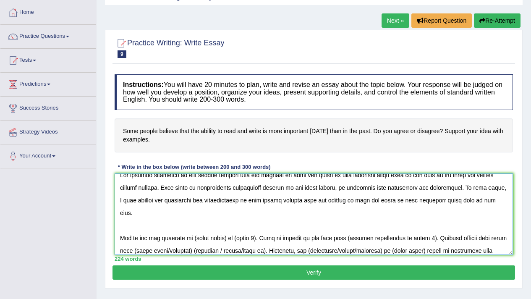
click at [204, 225] on textarea at bounding box center [313, 213] width 398 height 81
click at [189, 224] on textarea at bounding box center [313, 213] width 398 height 81
drag, startPoint x: 189, startPoint y: 224, endPoint x: 219, endPoint y: 226, distance: 30.6
click at [219, 226] on textarea at bounding box center [313, 213] width 398 height 81
paste textarea "some people believe that the ability to read and write is more important today …"
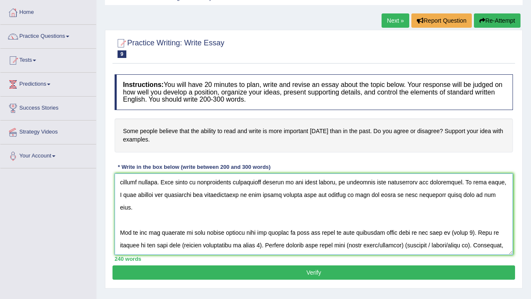
scroll to position [15, 0]
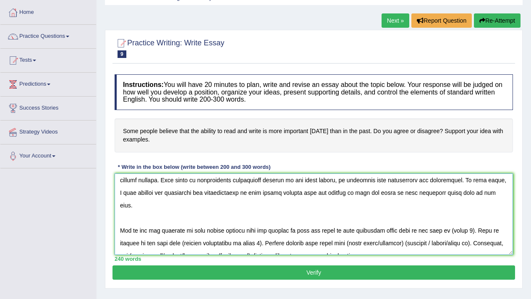
drag, startPoint x: 351, startPoint y: 231, endPoint x: 410, endPoint y: 226, distance: 59.3
click at [410, 226] on textarea at bounding box center [313, 213] width 398 height 81
paste textarea "some people believe that the ability to read and write is more important today …"
click at [260, 233] on textarea at bounding box center [313, 213] width 398 height 81
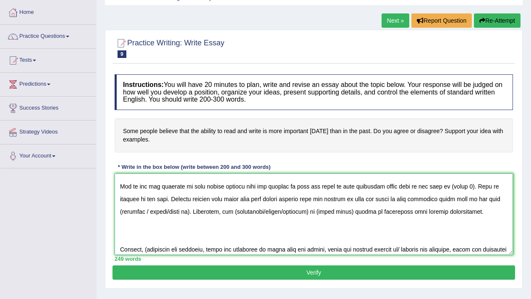
scroll to position [60, 0]
drag, startPoint x: 338, startPoint y: 197, endPoint x: 369, endPoint y: 198, distance: 31.5
click at [369, 198] on textarea at bounding box center [313, 213] width 398 height 81
paste textarea "some people believe that the ability to read and write is more important today …"
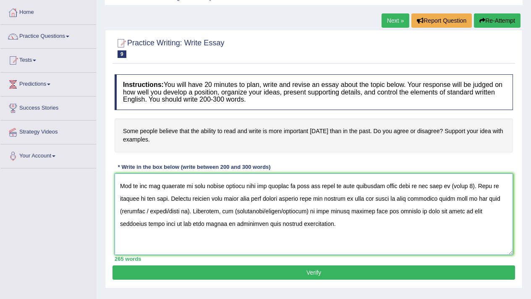
click at [249, 195] on textarea at bounding box center [313, 213] width 398 height 81
drag, startPoint x: 327, startPoint y: 200, endPoint x: 278, endPoint y: 198, distance: 48.3
click at [278, 198] on textarea at bounding box center [313, 213] width 398 height 81
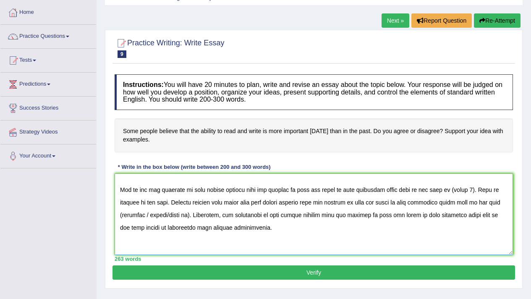
scroll to position [52, 0]
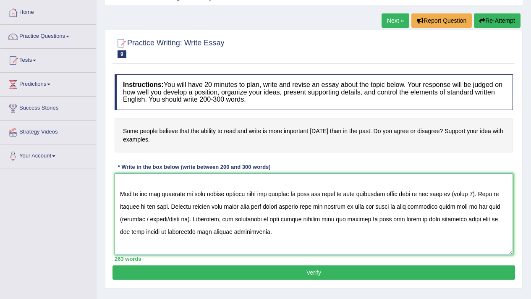
drag, startPoint x: 207, startPoint y: 206, endPoint x: 160, endPoint y: 210, distance: 47.1
click at [160, 210] on textarea at bounding box center [313, 213] width 398 height 81
click at [133, 205] on textarea at bounding box center [313, 213] width 398 height 81
click at [134, 206] on textarea at bounding box center [313, 213] width 398 height 81
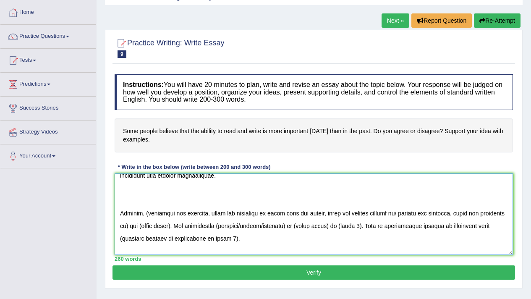
scroll to position [108, 0]
drag, startPoint x: 196, startPoint y: 213, endPoint x: 164, endPoint y: 216, distance: 32.9
click at [164, 216] on textarea at bounding box center [313, 213] width 398 height 81
paste textarea "some people believe that the ability to read and write is more important today …"
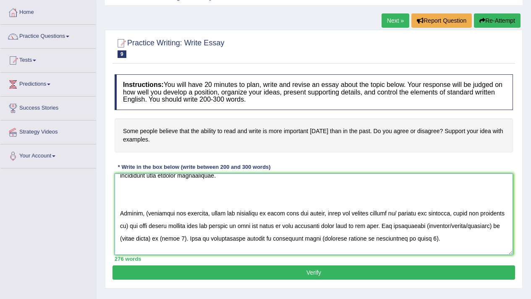
click at [147, 199] on textarea at bounding box center [313, 213] width 398 height 81
drag, startPoint x: 398, startPoint y: 199, endPoint x: 154, endPoint y: 214, distance: 245.0
click at [154, 214] on textarea at bounding box center [313, 213] width 398 height 81
click at [335, 213] on textarea at bounding box center [313, 213] width 398 height 81
drag, startPoint x: 359, startPoint y: 213, endPoint x: 342, endPoint y: 216, distance: 16.5
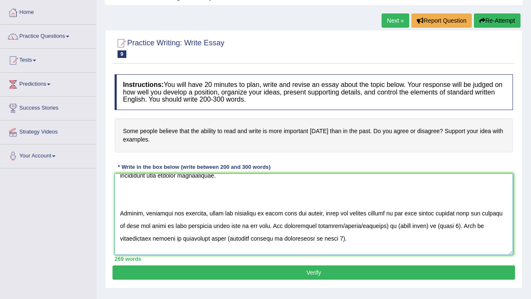
click at [342, 216] on textarea at bounding box center [313, 213] width 398 height 81
drag, startPoint x: 359, startPoint y: 213, endPoint x: 332, endPoint y: 217, distance: 27.2
click at [332, 217] on textarea at bounding box center [313, 213] width 398 height 81
drag, startPoint x: 346, startPoint y: 214, endPoint x: 372, endPoint y: 215, distance: 26.0
click at [372, 215] on textarea at bounding box center [313, 213] width 398 height 81
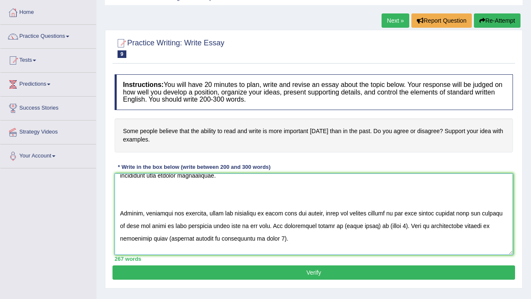
drag, startPoint x: 356, startPoint y: 212, endPoint x: 364, endPoint y: 214, distance: 8.1
click at [364, 214] on textarea at bounding box center [313, 213] width 398 height 81
drag, startPoint x: 354, startPoint y: 212, endPoint x: 388, endPoint y: 210, distance: 33.2
click at [388, 210] on textarea at bounding box center [313, 213] width 398 height 81
paste textarea "some people believe that the ability to read and write is more important today …"
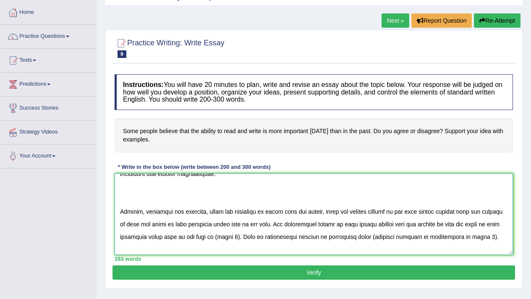
scroll to position [109, 0]
drag, startPoint x: 226, startPoint y: 222, endPoint x: 247, endPoint y: 221, distance: 21.9
click at [247, 221] on textarea at bounding box center [313, 213] width 398 height 81
drag, startPoint x: 180, startPoint y: 224, endPoint x: 413, endPoint y: 221, distance: 232.8
click at [413, 221] on textarea at bounding box center [313, 213] width 398 height 81
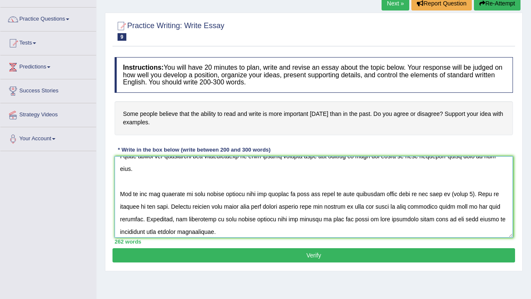
scroll to position [90, 0]
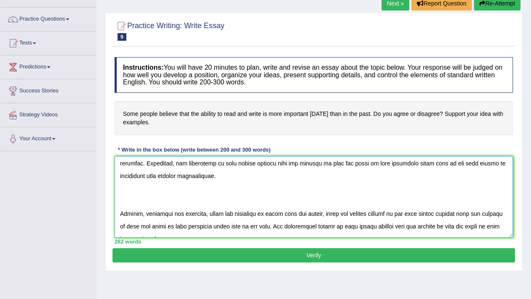
click at [120, 204] on textarea at bounding box center [313, 196] width 398 height 81
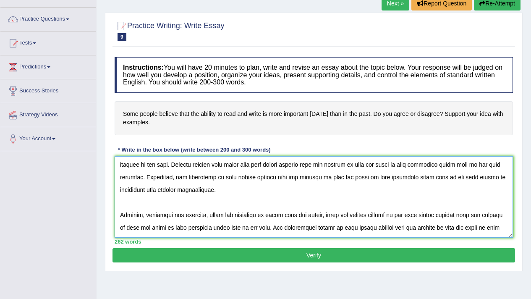
scroll to position [70, 0]
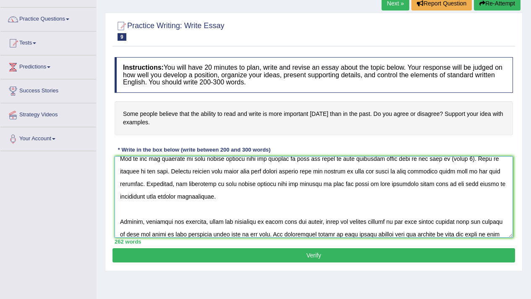
type textarea "The growing influence of some people believe that the ability to read and write…"
click at [210, 253] on button "Verify" at bounding box center [313, 255] width 402 height 14
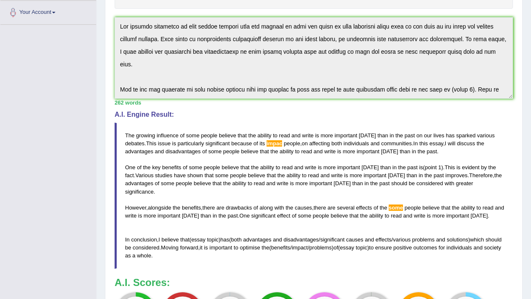
scroll to position [282, 0]
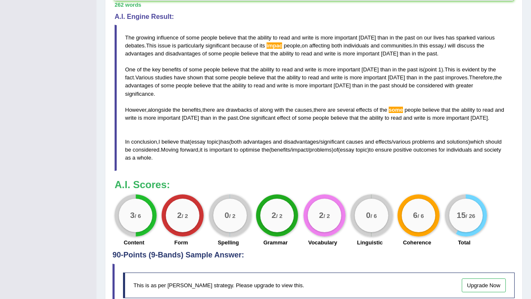
click at [366, 219] on big "0" at bounding box center [368, 215] width 5 height 9
click at [367, 238] on div "0 / 6 Linguistic" at bounding box center [369, 221] width 47 height 54
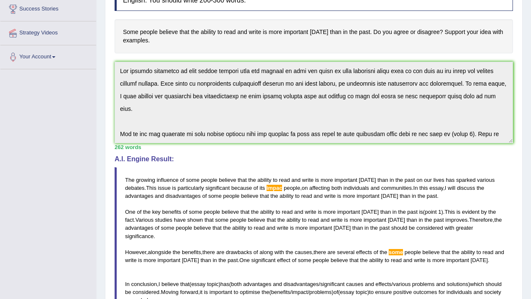
scroll to position [0, 0]
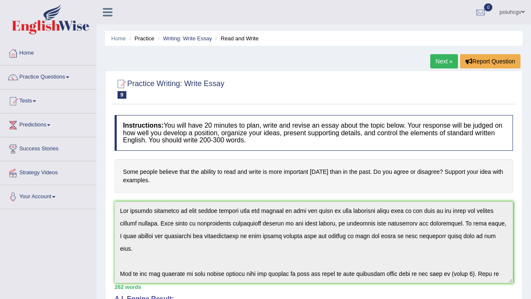
click at [224, 44] on ul "Home Practice Writing: Write Essay Read and Write" at bounding box center [313, 38] width 417 height 15
click at [203, 36] on link "Writing: Write Essay" at bounding box center [187, 38] width 49 height 6
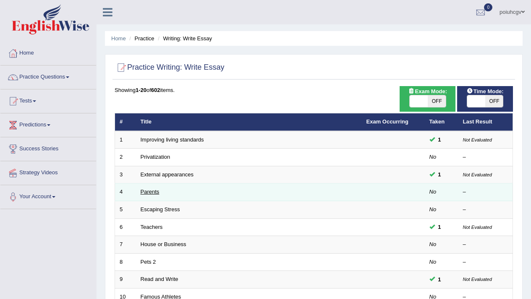
click at [153, 191] on link "Parents" at bounding box center [149, 191] width 19 height 6
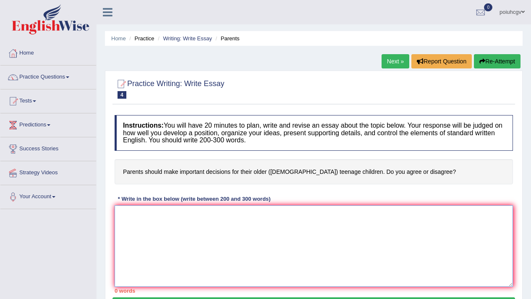
click at [133, 264] on textarea at bounding box center [313, 245] width 398 height 81
paste textarea "The growing influence of some people believe that the ability to read and write…"
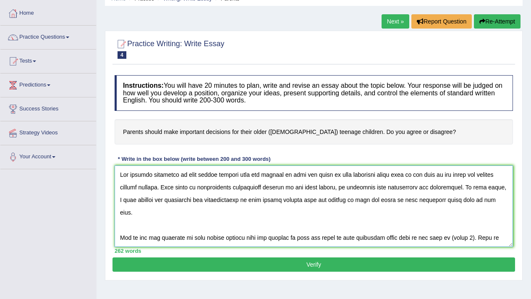
click at [212, 232] on textarea at bounding box center [313, 205] width 398 height 81
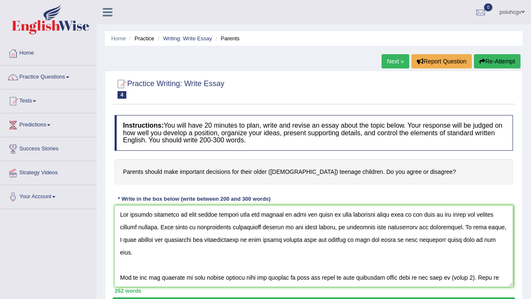
click at [211, 174] on h4 "Parents should make important decisions for their older ([DEMOGRAPHIC_DATA]) te…" at bounding box center [313, 172] width 398 height 26
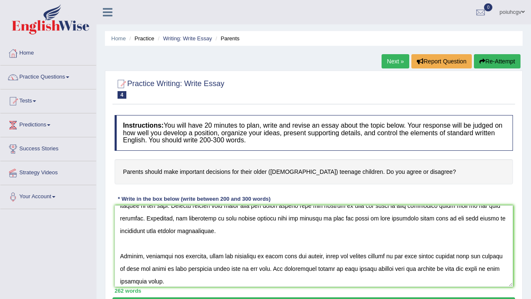
scroll to position [138, 0]
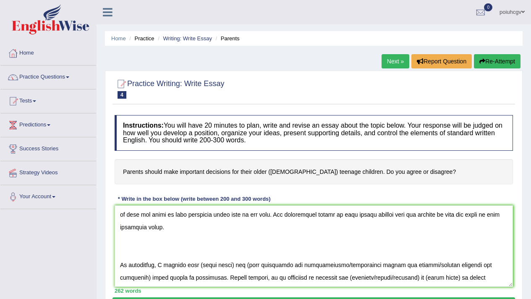
click at [151, 164] on h4 "Parents should make important decisions for their older ([DEMOGRAPHIC_DATA]) te…" at bounding box center [313, 172] width 398 height 26
click at [224, 255] on textarea at bounding box center [313, 245] width 398 height 81
click at [225, 252] on textarea at bounding box center [313, 245] width 398 height 81
drag, startPoint x: 157, startPoint y: 252, endPoint x: 348, endPoint y: 251, distance: 190.4
click at [348, 251] on textarea at bounding box center [313, 245] width 398 height 81
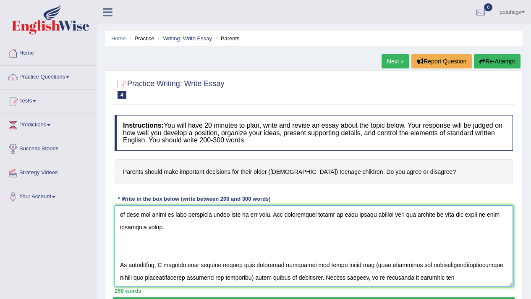
click at [352, 251] on textarea at bounding box center [313, 245] width 398 height 81
drag, startPoint x: 446, startPoint y: 250, endPoint x: 233, endPoint y: 264, distance: 213.5
click at [233, 264] on textarea at bounding box center [313, 245] width 398 height 81
click at [450, 250] on textarea at bounding box center [313, 245] width 398 height 81
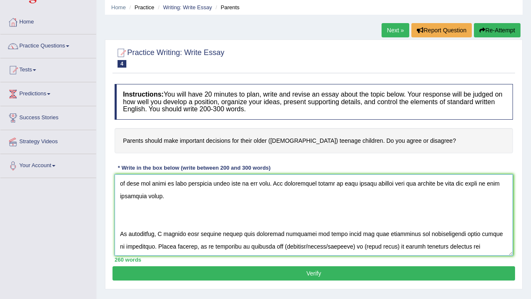
scroll to position [137, 0]
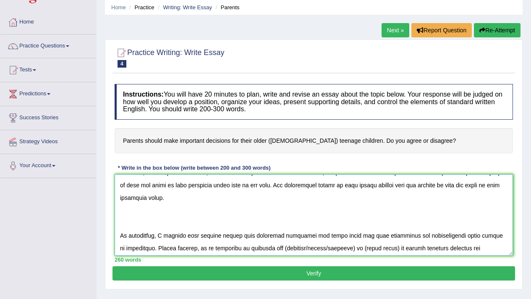
click at [382, 235] on textarea at bounding box center [313, 214] width 398 height 81
drag, startPoint x: 387, startPoint y: 234, endPoint x: 353, endPoint y: 240, distance: 34.5
click at [353, 240] on textarea at bounding box center [313, 214] width 398 height 81
paste textarea "I believe that parents should make important decisions for their older has"
click at [278, 237] on textarea at bounding box center [313, 214] width 398 height 81
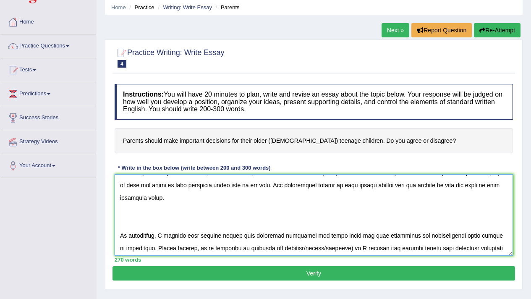
drag, startPoint x: 296, startPoint y: 233, endPoint x: 346, endPoint y: 235, distance: 49.9
click at [346, 235] on textarea at bounding box center [313, 214] width 398 height 81
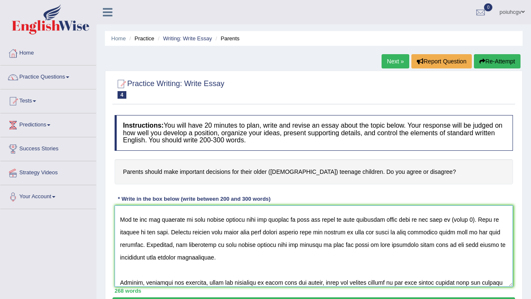
scroll to position [0, 0]
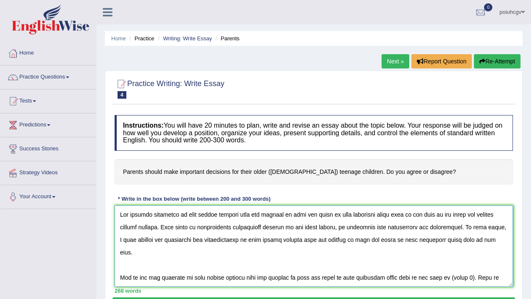
click at [249, 224] on textarea at bounding box center [313, 245] width 398 height 81
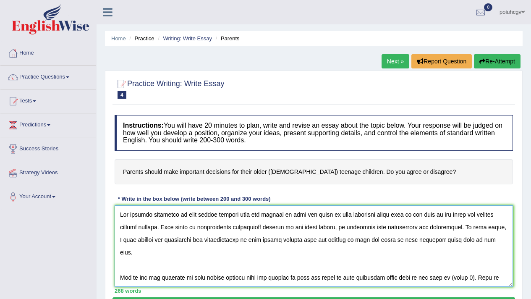
click at [249, 224] on textarea at bounding box center [313, 245] width 398 height 81
click at [248, 231] on textarea at bounding box center [313, 245] width 398 height 81
drag, startPoint x: 187, startPoint y: 216, endPoint x: 433, endPoint y: 212, distance: 245.8
click at [433, 212] on textarea at bounding box center [313, 245] width 398 height 81
paste textarea "I believe that parents should make important decisions for their older has"
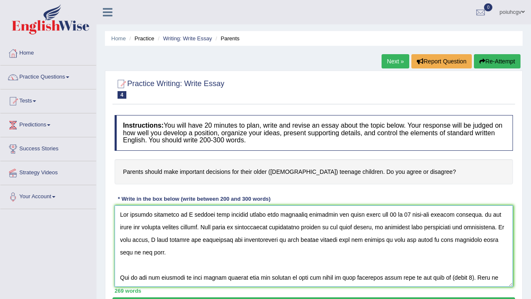
drag, startPoint x: 221, startPoint y: 216, endPoint x: 470, endPoint y: 211, distance: 248.7
click at [470, 211] on textarea at bounding box center [313, 245] width 398 height 81
click at [473, 213] on textarea at bounding box center [313, 245] width 398 height 81
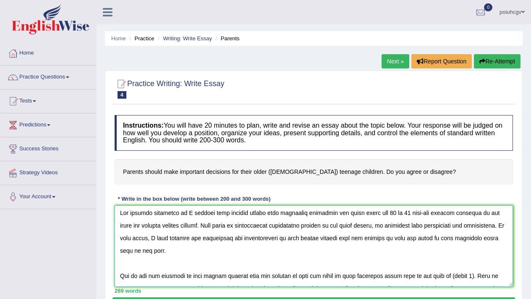
click at [295, 273] on textarea at bounding box center [313, 245] width 398 height 81
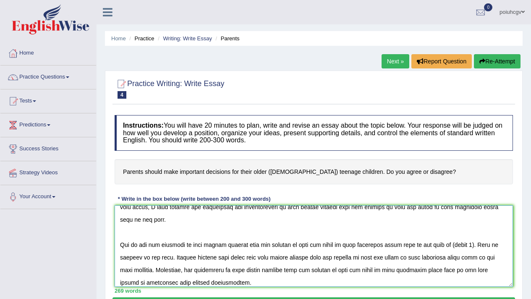
scroll to position [33, 0]
drag, startPoint x: 188, startPoint y: 246, endPoint x: 434, endPoint y: 244, distance: 246.2
click at [434, 244] on textarea at bounding box center [313, 245] width 398 height 81
paste textarea "parents should make important decisions for their older has 15 to 18 year-ond t…"
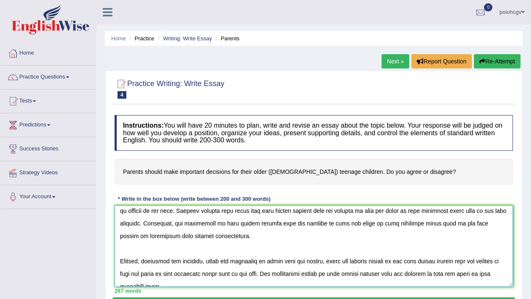
scroll to position [79, 0]
drag, startPoint x: 237, startPoint y: 224, endPoint x: 440, endPoint y: 222, distance: 203.0
click at [440, 222] on textarea at bounding box center [313, 245] width 398 height 81
paste textarea "parents should make important decisions for their older has 15 to 18 year-ond t…"
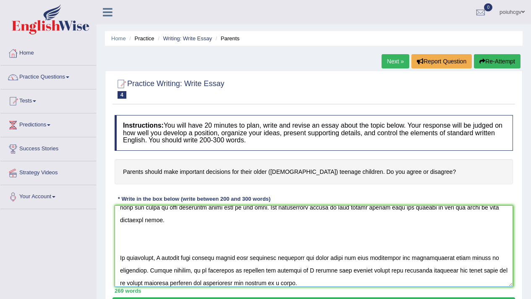
scroll to position [151, 0]
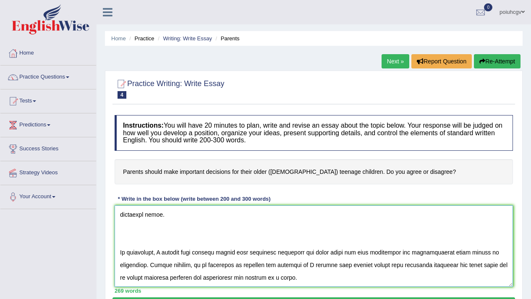
click at [120, 253] on textarea at bounding box center [313, 245] width 398 height 81
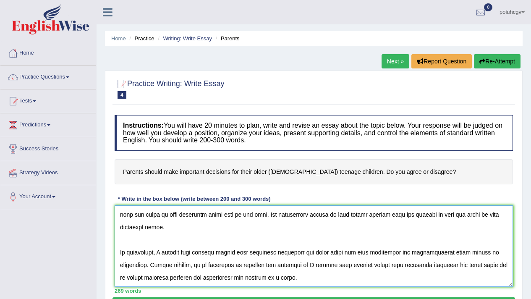
scroll to position [2, 0]
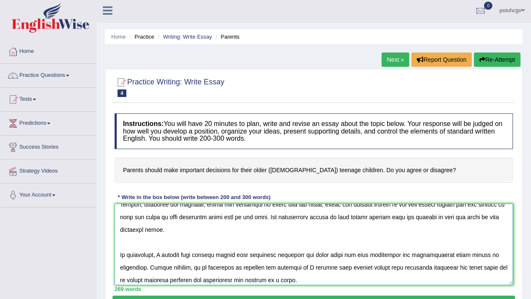
click at [154, 230] on textarea at bounding box center [313, 243] width 398 height 81
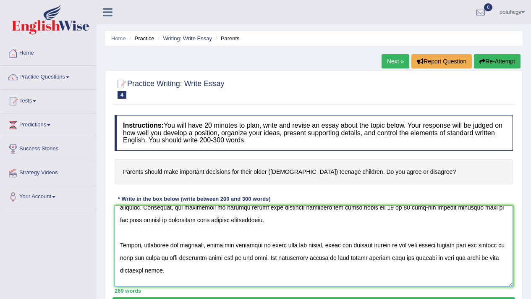
scroll to position [0, 0]
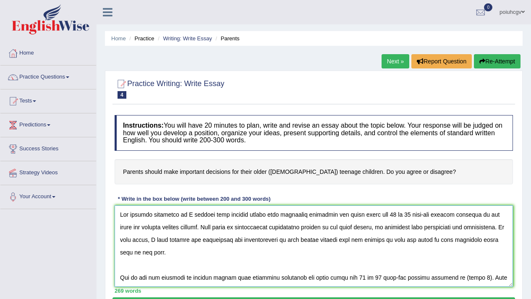
click at [377, 239] on textarea at bounding box center [313, 245] width 398 height 81
click at [346, 238] on textarea at bounding box center [313, 245] width 398 height 81
click at [338, 240] on textarea at bounding box center [313, 245] width 398 height 81
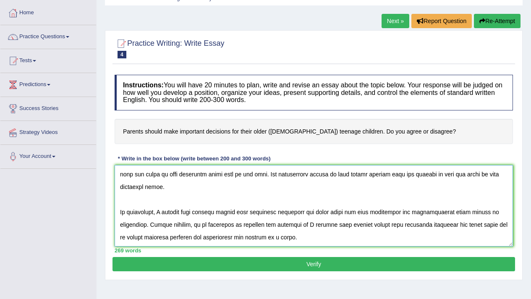
scroll to position [79, 0]
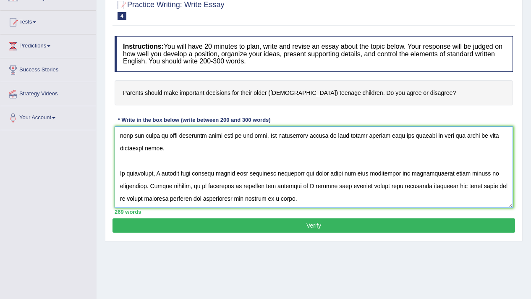
type textarea "The growing influence of I believe that parents should make important decisions…"
click at [245, 231] on button "Verify" at bounding box center [313, 225] width 402 height 14
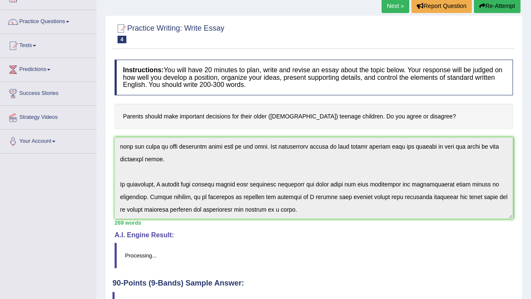
scroll to position [0, 0]
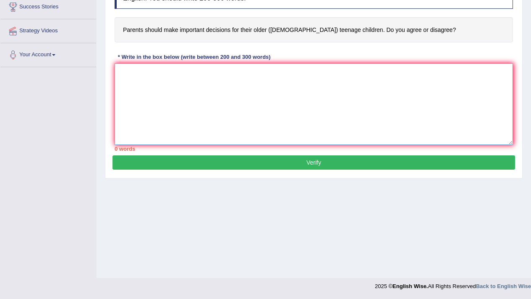
click at [187, 110] on textarea at bounding box center [313, 103] width 398 height 81
paste textarea "parents should make important decisions for their older has 15 to 18 year-ond t…"
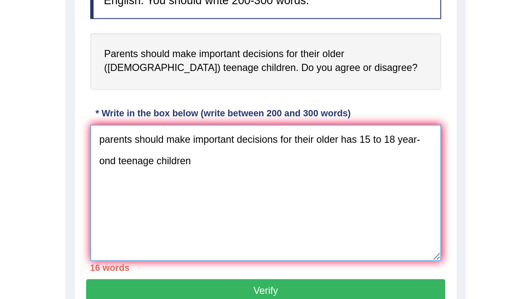
scroll to position [105, 0]
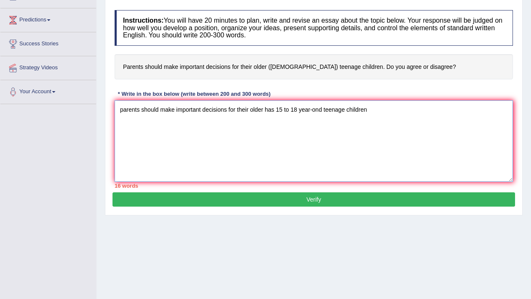
click at [146, 140] on textarea "parents should make important decisions for their older has 15 to 18 year-ond t…" at bounding box center [313, 140] width 398 height 81
paste textarea "Lor ipsumdo sitametco ad (elits doeiu) te inc utlab etd magnaal enimadm veniamq…"
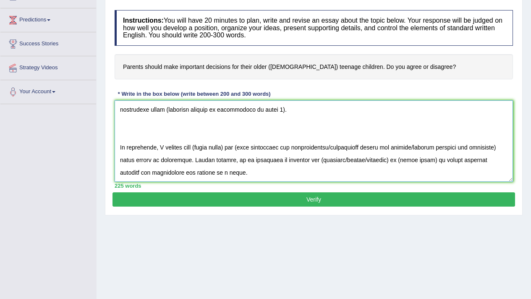
scroll to position [0, 0]
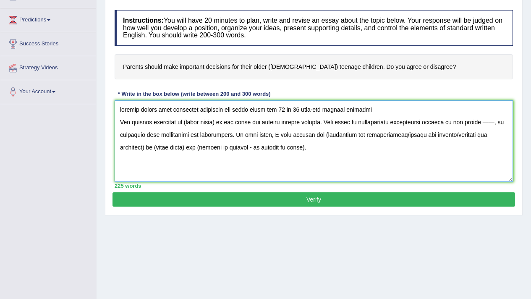
drag, startPoint x: 146, startPoint y: 140, endPoint x: 86, endPoint y: 104, distance: 69.2
click at [86, 104] on div "Toggle navigation Home Practice Questions Speaking Practice Read Aloud Repeat S…" at bounding box center [265, 113] width 531 height 436
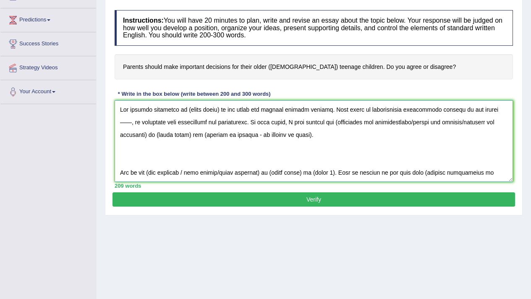
drag, startPoint x: 86, startPoint y: 104, endPoint x: 120, endPoint y: 120, distance: 37.1
click at [120, 120] on textarea at bounding box center [313, 140] width 398 height 81
drag, startPoint x: 120, startPoint y: 120, endPoint x: 220, endPoint y: 111, distance: 100.3
click at [220, 111] on textarea at bounding box center [313, 140] width 398 height 81
paste textarea "parents should make important decisions for their older has 15 to 18 year-ond t…"
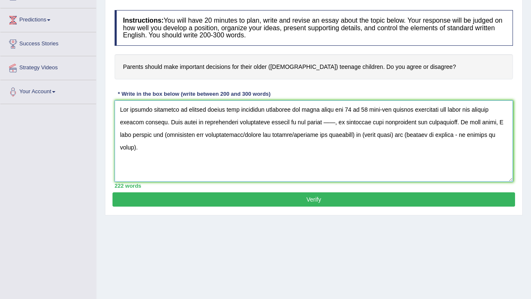
drag, startPoint x: 220, startPoint y: 111, endPoint x: 326, endPoint y: 122, distance: 107.2
click at [326, 122] on textarea at bounding box center [313, 140] width 398 height 81
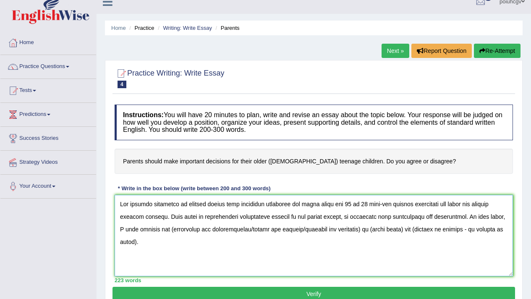
scroll to position [43, 0]
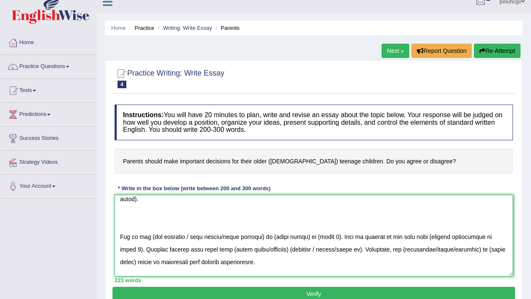
click at [120, 234] on textarea at bounding box center [313, 235] width 398 height 81
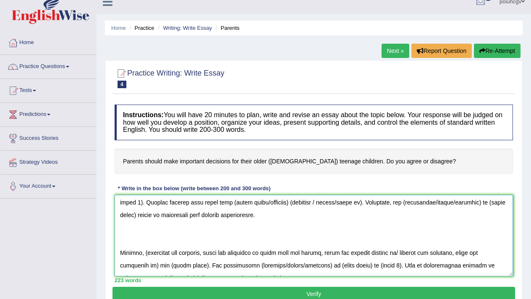
scroll to position [81, 0]
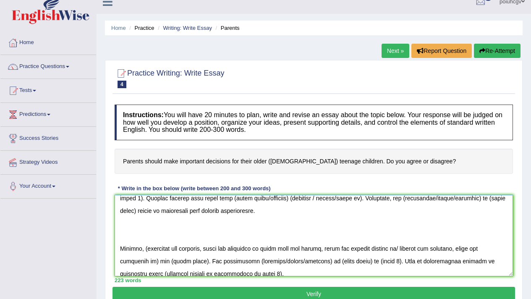
click at [120, 247] on textarea at bounding box center [313, 235] width 398 height 81
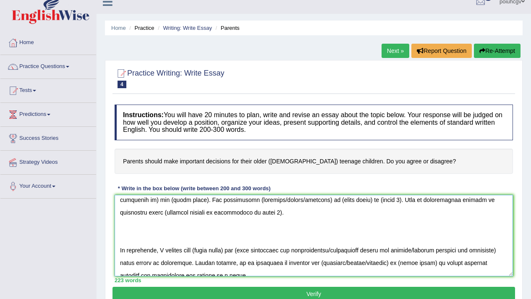
scroll to position [151, 0]
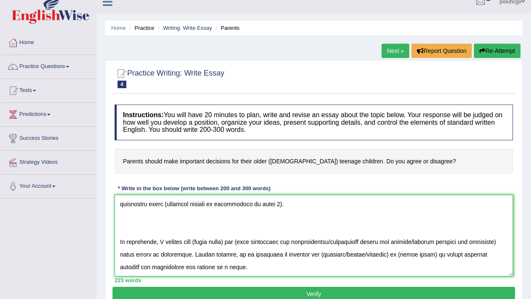
click at [120, 232] on textarea at bounding box center [313, 235] width 398 height 81
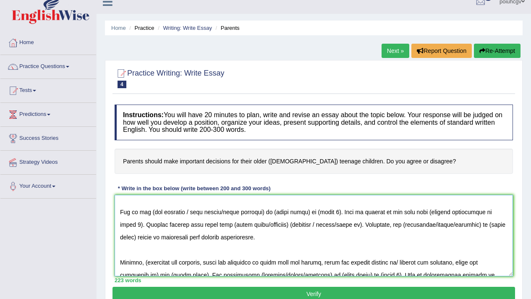
scroll to position [0, 0]
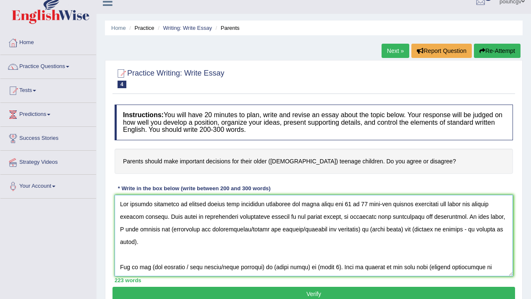
drag, startPoint x: 326, startPoint y: 122, endPoint x: 164, endPoint y: 230, distance: 194.9
click at [164, 230] on textarea at bounding box center [313, 235] width 398 height 81
drag, startPoint x: 164, startPoint y: 230, endPoint x: 360, endPoint y: 231, distance: 196.3
click at [360, 231] on textarea at bounding box center [313, 235] width 398 height 81
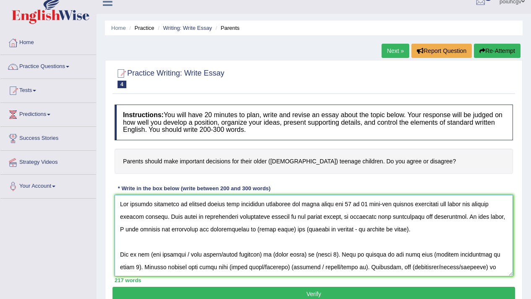
drag, startPoint x: 360, startPoint y: 231, endPoint x: 282, endPoint y: 229, distance: 77.6
click at [282, 229] on textarea at bounding box center [313, 235] width 398 height 81
click at [282, 228] on textarea at bounding box center [313, 235] width 398 height 81
drag, startPoint x: 282, startPoint y: 228, endPoint x: 251, endPoint y: 232, distance: 31.3
click at [251, 232] on textarea at bounding box center [313, 235] width 398 height 81
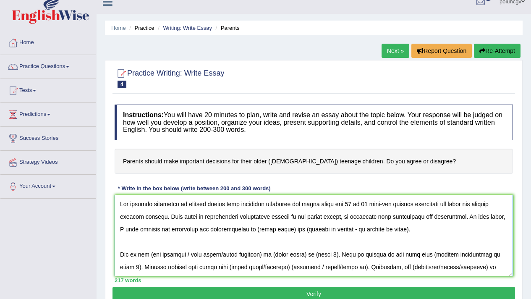
paste textarea "parents should make important decisions for their older has 15 to 18 year-ond t…"
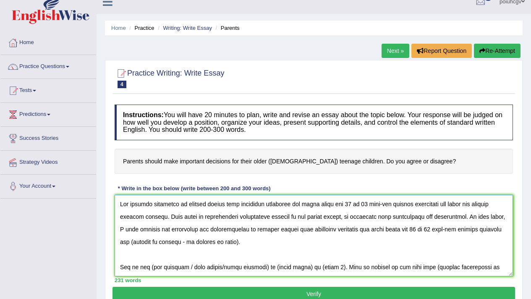
click at [138, 242] on textarea at bounding box center [313, 235] width 398 height 81
drag, startPoint x: 251, startPoint y: 232, endPoint x: 139, endPoint y: 242, distance: 112.9
click at [139, 242] on textarea at bounding box center [313, 235] width 398 height 81
click at [141, 242] on textarea at bounding box center [313, 235] width 398 height 81
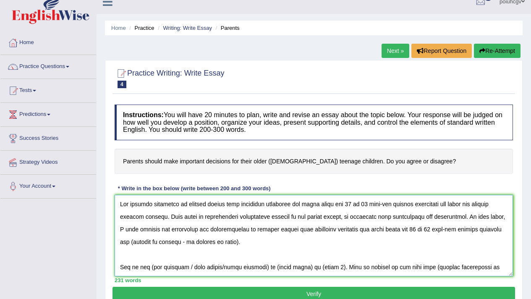
drag, startPoint x: 141, startPoint y: 242, endPoint x: 244, endPoint y: 228, distance: 103.7
click at [244, 228] on textarea at bounding box center [313, 235] width 398 height 81
drag, startPoint x: 244, startPoint y: 228, endPoint x: 271, endPoint y: 236, distance: 28.0
click at [271, 236] on textarea at bounding box center [313, 235] width 398 height 81
drag, startPoint x: 271, startPoint y: 236, endPoint x: 172, endPoint y: 243, distance: 99.7
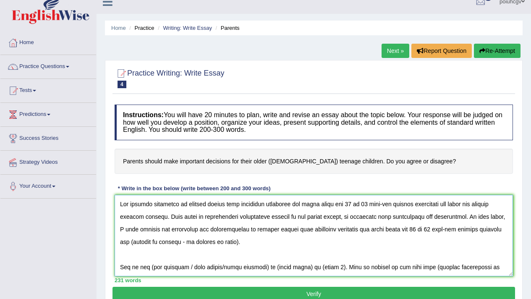
click at [172, 243] on textarea at bounding box center [313, 235] width 398 height 81
drag, startPoint x: 172, startPoint y: 243, endPoint x: 153, endPoint y: 244, distance: 18.0
click at [153, 244] on textarea at bounding box center [313, 235] width 398 height 81
drag, startPoint x: 153, startPoint y: 244, endPoint x: 270, endPoint y: 239, distance: 117.1
click at [270, 239] on textarea at bounding box center [313, 235] width 398 height 81
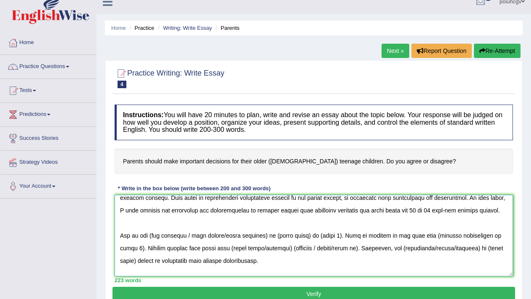
scroll to position [25, 0]
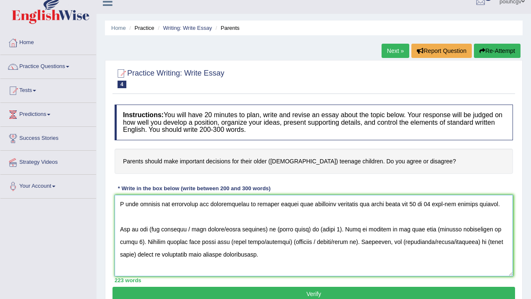
drag, startPoint x: 270, startPoint y: 239, endPoint x: 152, endPoint y: 231, distance: 119.0
click at [152, 231] on textarea at bounding box center [313, 235] width 398 height 81
drag, startPoint x: 152, startPoint y: 231, endPoint x: 264, endPoint y: 232, distance: 112.0
click at [264, 232] on textarea at bounding box center [313, 235] width 398 height 81
drag, startPoint x: 264, startPoint y: 232, endPoint x: 192, endPoint y: 230, distance: 72.2
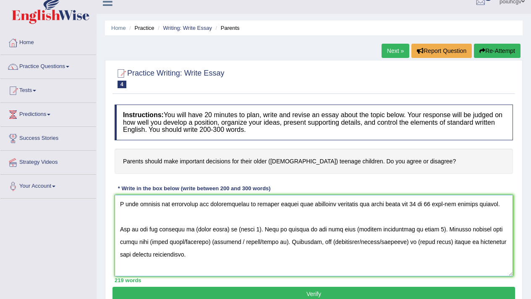
click at [192, 230] on textarea at bounding box center [313, 235] width 398 height 81
drag, startPoint x: 192, startPoint y: 230, endPoint x: 222, endPoint y: 226, distance: 30.4
click at [222, 226] on textarea at bounding box center [313, 235] width 398 height 81
paste textarea "parents should make important decisions for their older has 15 to 18 year-ond t…"
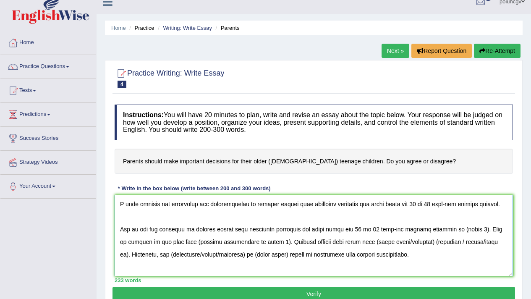
scroll to position [23, 0]
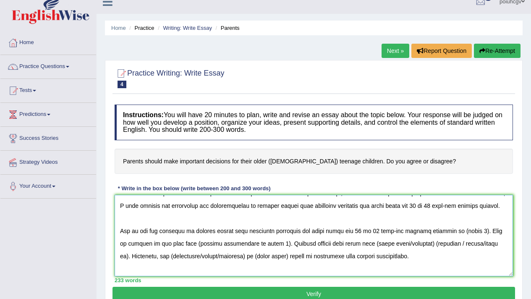
drag, startPoint x: 222, startPoint y: 226, endPoint x: 409, endPoint y: 244, distance: 188.3
click at [409, 244] on textarea at bounding box center [313, 235] width 398 height 81
drag, startPoint x: 409, startPoint y: 244, endPoint x: 413, endPoint y: 247, distance: 5.0
click at [413, 247] on textarea at bounding box center [313, 235] width 398 height 81
click at [409, 242] on textarea at bounding box center [313, 235] width 398 height 81
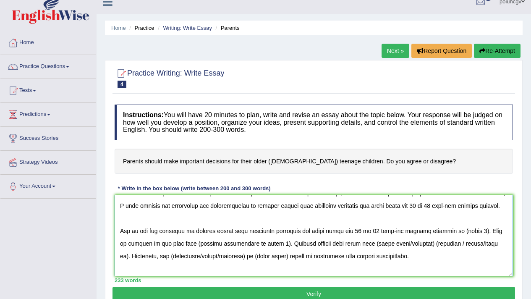
drag, startPoint x: 413, startPoint y: 247, endPoint x: 350, endPoint y: 240, distance: 63.3
click at [350, 240] on textarea at bounding box center [313, 235] width 398 height 81
click at [350, 241] on textarea at bounding box center [313, 235] width 398 height 81
drag, startPoint x: 350, startPoint y: 241, endPoint x: 407, endPoint y: 240, distance: 57.0
click at [407, 240] on textarea at bounding box center [313, 235] width 398 height 81
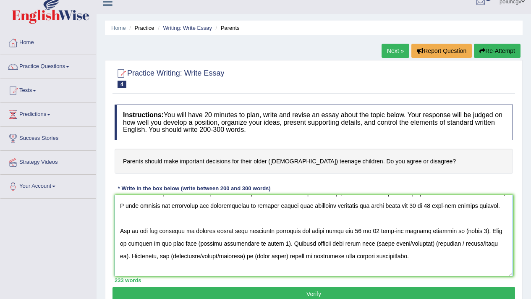
click at [407, 240] on textarea at bounding box center [313, 235] width 398 height 81
click at [408, 240] on textarea at bounding box center [313, 235] width 398 height 81
click at [411, 241] on textarea at bounding box center [313, 235] width 398 height 81
paste textarea "parents should make important decisions for their older has 15 to 18 year-ond t…"
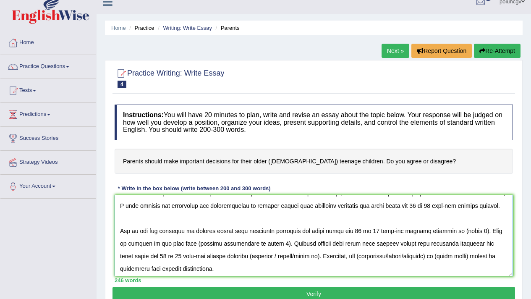
click at [226, 257] on textarea at bounding box center [313, 235] width 398 height 81
drag, startPoint x: 411, startPoint y: 241, endPoint x: 296, endPoint y: 256, distance: 115.1
click at [296, 256] on textarea at bounding box center [313, 235] width 398 height 81
drag, startPoint x: 296, startPoint y: 256, endPoint x: 411, endPoint y: 254, distance: 114.5
click at [411, 254] on textarea at bounding box center [313, 235] width 398 height 81
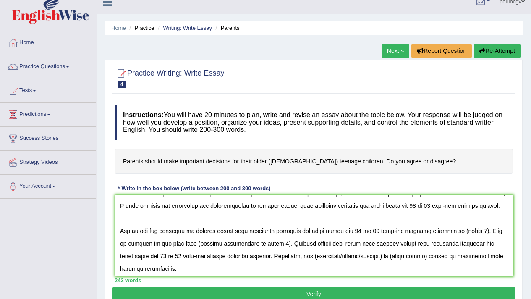
paste textarea "parents should make important decisions for their older has 15 to 18 year-ond t…"
drag, startPoint x: 411, startPoint y: 254, endPoint x: 322, endPoint y: 254, distance: 89.3
click at [322, 254] on textarea at bounding box center [313, 235] width 398 height 81
click at [291, 256] on textarea at bounding box center [313, 235] width 398 height 81
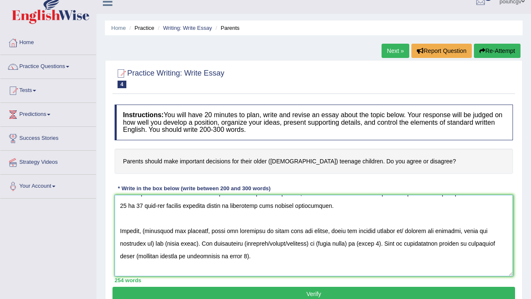
scroll to position [86, 0]
drag, startPoint x: 322, startPoint y: 254, endPoint x: 164, endPoint y: 242, distance: 158.1
click at [164, 242] on textarea at bounding box center [313, 235] width 398 height 81
paste textarea "parents should make important decisions for their older has 15 to 18 year-ond t…"
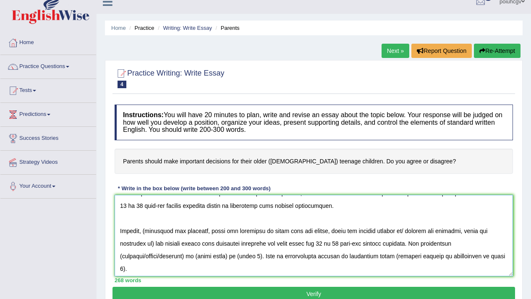
click at [401, 230] on textarea at bounding box center [313, 235] width 398 height 81
drag, startPoint x: 164, startPoint y: 242, endPoint x: 395, endPoint y: 233, distance: 230.8
click at [395, 233] on textarea at bounding box center [313, 235] width 398 height 81
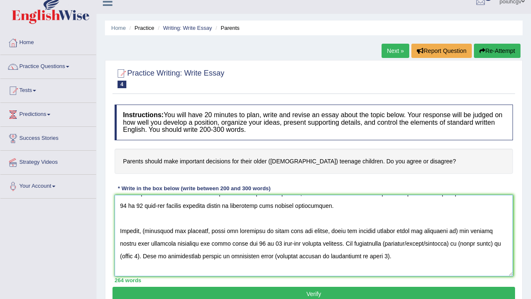
drag, startPoint x: 395, startPoint y: 233, endPoint x: 149, endPoint y: 233, distance: 245.8
click at [149, 233] on textarea at bounding box center [313, 235] width 398 height 81
drag, startPoint x: 149, startPoint y: 233, endPoint x: 144, endPoint y: 231, distance: 5.3
click at [144, 231] on textarea at bounding box center [313, 235] width 398 height 81
drag, startPoint x: 144, startPoint y: 231, endPoint x: 452, endPoint y: 230, distance: 308.2
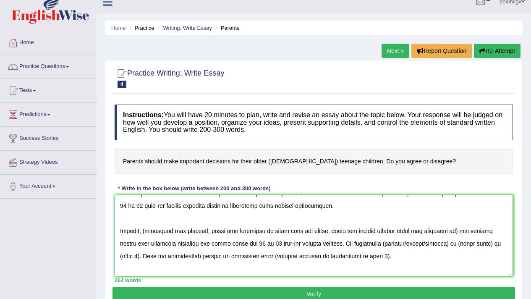
click at [452, 230] on textarea at bounding box center [313, 235] width 398 height 81
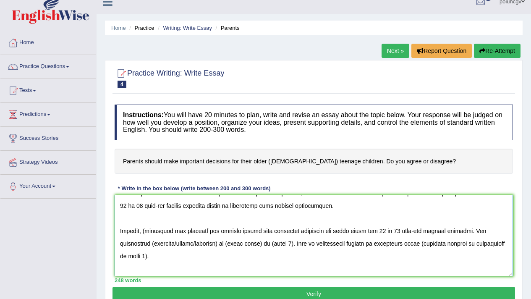
click at [147, 230] on textarea at bounding box center [313, 235] width 398 height 81
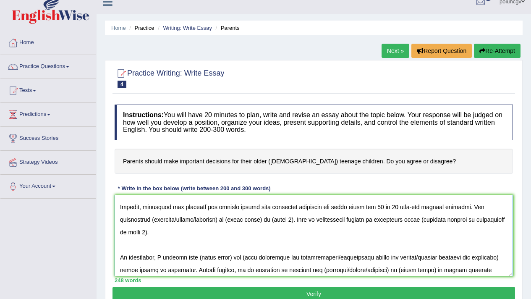
scroll to position [111, 0]
drag, startPoint x: 452, startPoint y: 230, endPoint x: 178, endPoint y: 219, distance: 274.5
click at [178, 219] on textarea at bounding box center [313, 235] width 398 height 81
drag, startPoint x: 178, startPoint y: 219, endPoint x: 148, endPoint y: 215, distance: 30.0
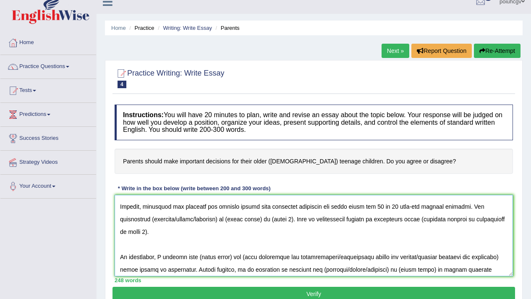
click at [148, 215] on textarea at bounding box center [313, 235] width 398 height 81
click at [150, 216] on textarea at bounding box center [313, 235] width 398 height 81
click at [187, 219] on textarea at bounding box center [313, 235] width 398 height 81
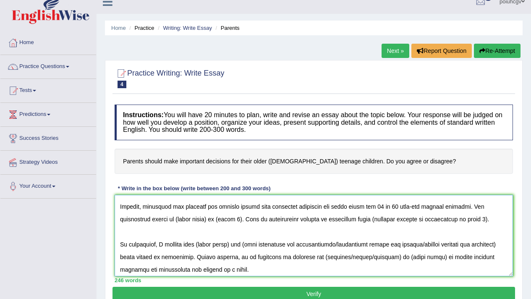
drag, startPoint x: 148, startPoint y: 215, endPoint x: 204, endPoint y: 219, distance: 55.9
click at [204, 219] on textarea at bounding box center [313, 235] width 398 height 81
paste textarea "parents should make important decisions for their older has 15 to 18 year-ond t…"
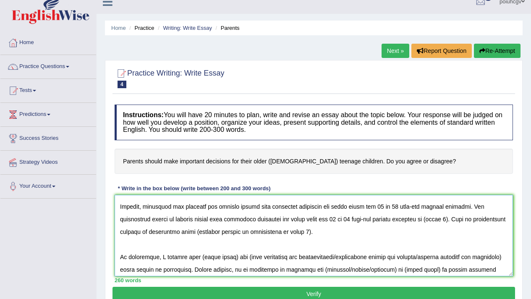
click at [194, 231] on textarea at bounding box center [313, 235] width 398 height 81
click at [301, 230] on textarea at bounding box center [313, 235] width 398 height 81
click at [300, 232] on textarea at bounding box center [313, 235] width 398 height 81
drag, startPoint x: 204, startPoint y: 219, endPoint x: 302, endPoint y: 233, distance: 99.5
click at [302, 233] on textarea at bounding box center [313, 235] width 398 height 81
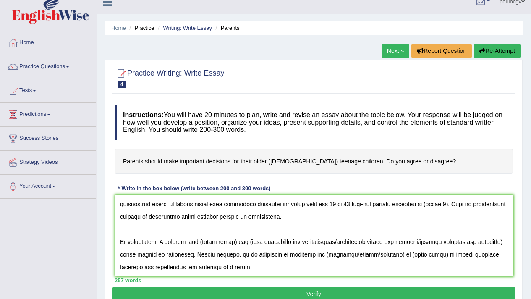
scroll to position [138, 0]
drag, startPoint x: 302, startPoint y: 233, endPoint x: 193, endPoint y: 230, distance: 109.5
click at [193, 230] on textarea at bounding box center [313, 235] width 398 height 81
paste textarea "parents should make important decisions for their older has 15 to 18 year-ond t…"
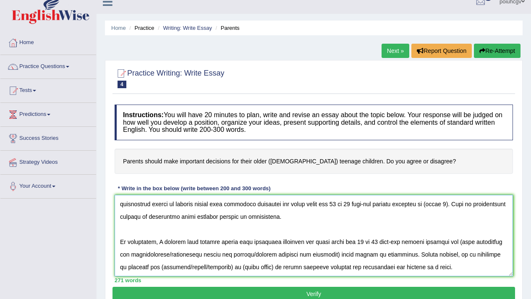
click at [457, 229] on textarea at bounding box center [313, 235] width 398 height 81
drag, startPoint x: 193, startPoint y: 230, endPoint x: 335, endPoint y: 246, distance: 142.6
click at [335, 246] on textarea at bounding box center [313, 235] width 398 height 81
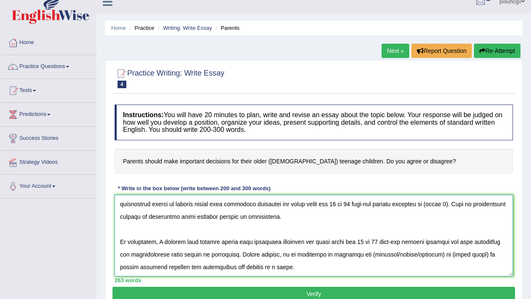
click at [373, 240] on textarea at bounding box center [313, 235] width 398 height 81
drag, startPoint x: 335, startPoint y: 246, endPoint x: 440, endPoint y: 245, distance: 105.7
click at [440, 245] on textarea at bounding box center [313, 235] width 398 height 81
drag, startPoint x: 440, startPoint y: 245, endPoint x: 428, endPoint y: 243, distance: 12.8
click at [424, 243] on textarea at bounding box center [313, 235] width 398 height 81
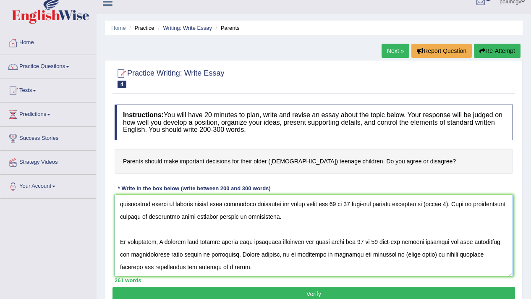
drag, startPoint x: 428, startPoint y: 243, endPoint x: 434, endPoint y: 241, distance: 6.9
click at [434, 241] on textarea at bounding box center [313, 235] width 398 height 81
click at [434, 242] on textarea at bounding box center [313, 235] width 398 height 81
click at [433, 238] on textarea at bounding box center [313, 235] width 398 height 81
paste textarea "parents should make important decisions for their older has 15 to 18 year-ond t…"
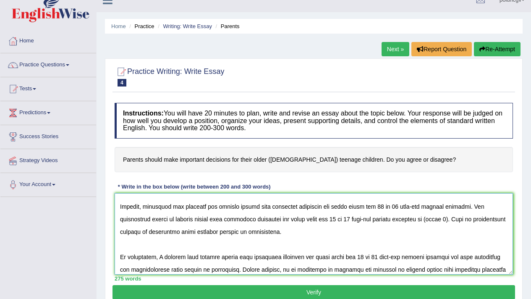
scroll to position [126, 0]
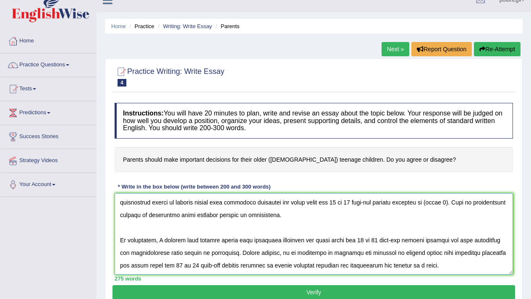
type textarea "The growing influence of parents should make important decisions for their olde…"
click at [290, 294] on button "Verify" at bounding box center [313, 292] width 402 height 14
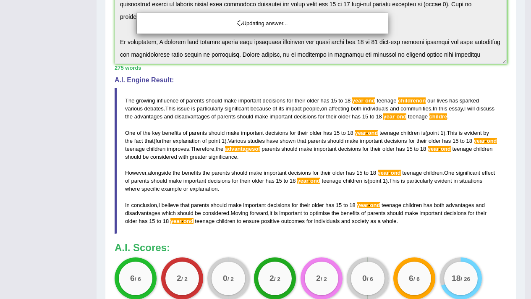
scroll to position [254, 0]
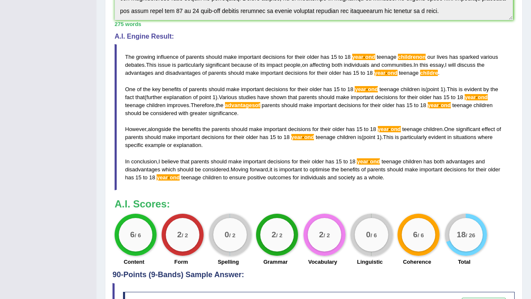
click at [169, 177] on span "-" at bounding box center [169, 177] width 2 height 6
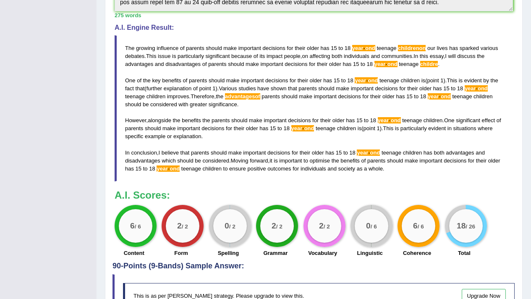
click at [182, 176] on blockquote "The growing influence of parents should make important decisions for their olde…" at bounding box center [313, 108] width 398 height 146
click at [377, 187] on div "Instructions: You will have 20 minutes to plan, write and revise an essay about…" at bounding box center [313, 54] width 402 height 413
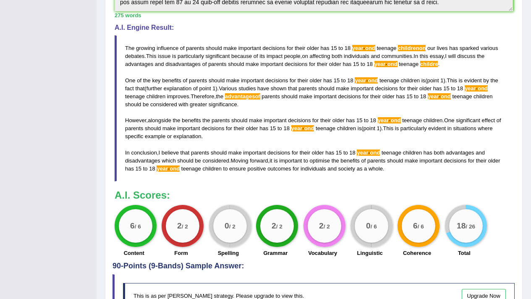
click at [377, 187] on div "Instructions: You will have 20 minutes to plan, write and revise an essay about…" at bounding box center [313, 54] width 402 height 413
drag, startPoint x: 433, startPoint y: 238, endPoint x: 377, endPoint y: 187, distance: 76.0
click at [377, 187] on div "Instructions: You will have 20 minutes to plan, write and revise an essay about…" at bounding box center [313, 54] width 402 height 413
drag, startPoint x: 377, startPoint y: 187, endPoint x: 386, endPoint y: 184, distance: 9.2
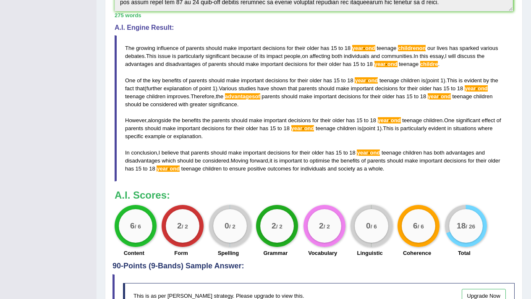
click at [386, 184] on div "Instructions: You will have 20 minutes to plan, write and revise an essay about…" at bounding box center [313, 54] width 402 height 413
click at [406, 176] on blockquote "The growing influence of parents should make important decisions for their olde…" at bounding box center [313, 108] width 398 height 146
drag, startPoint x: 386, startPoint y: 184, endPoint x: 406, endPoint y: 174, distance: 22.9
click at [406, 174] on blockquote "The growing influence of parents should make important decisions for their olde…" at bounding box center [313, 108] width 398 height 146
drag, startPoint x: 406, startPoint y: 174, endPoint x: 489, endPoint y: 124, distance: 96.9
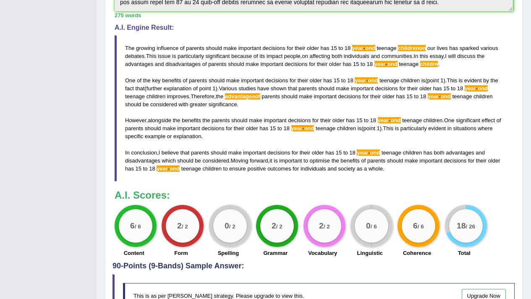
click at [489, 124] on blockquote "The growing influence of parents should make important decisions for their olde…" at bounding box center [313, 108] width 398 height 146
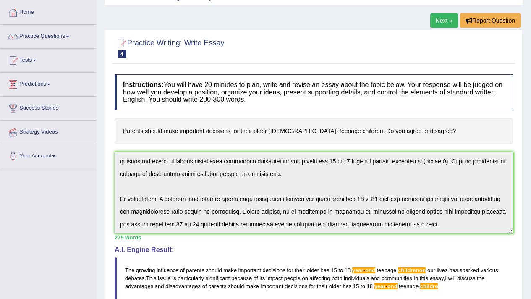
scroll to position [181, 0]
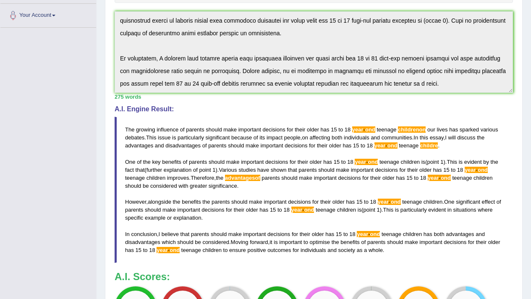
click at [235, 258] on blockquote "The growing influence of parents should make important decisions for their olde…" at bounding box center [313, 190] width 398 height 146
drag, startPoint x: 536, startPoint y: 29, endPoint x: 296, endPoint y: 298, distance: 360.3
click at [417, 170] on span "their" at bounding box center [412, 169] width 10 height 6
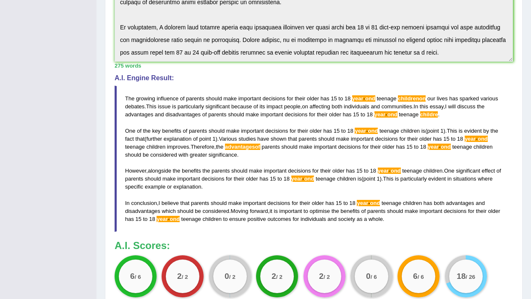
scroll to position [270, 0]
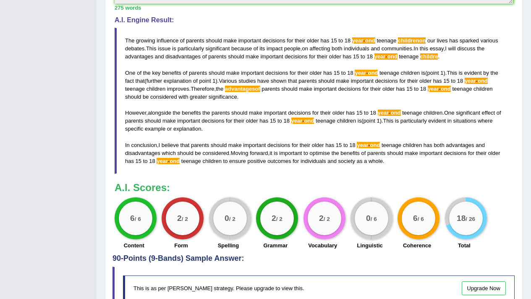
click at [382, 298] on div "This is as per [PERSON_NAME] strategy. Please upgrade to view this. Upgrade Now" at bounding box center [318, 288] width 391 height 26
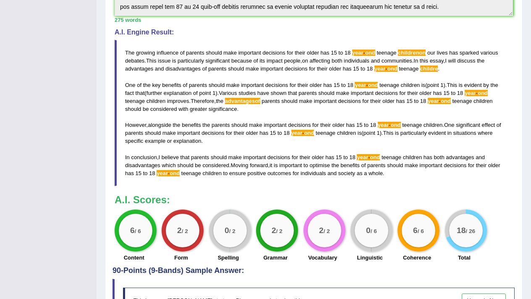
scroll to position [260, 0]
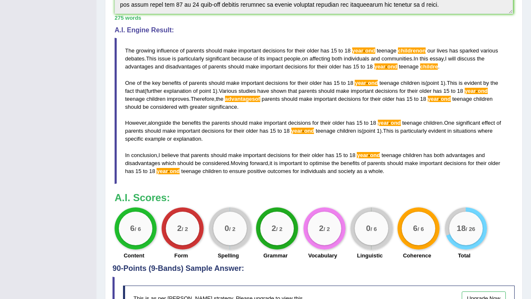
click at [179, 169] on span "ond" at bounding box center [174, 171] width 10 height 6
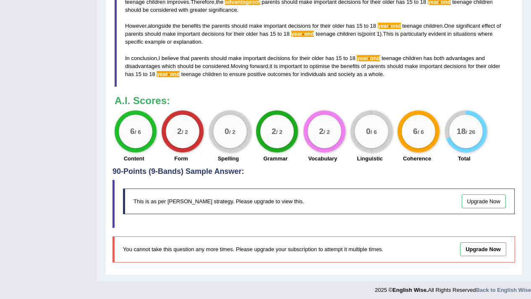
scroll to position [353, 0]
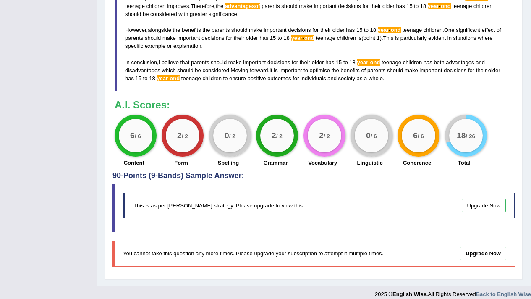
click at [438, 150] on div "6 / 6 Coherence" at bounding box center [416, 141] width 47 height 54
click at [439, 151] on div "6 / 6 Coherence" at bounding box center [416, 141] width 47 height 54
click at [440, 149] on div "6 / 6 Coherence" at bounding box center [416, 141] width 47 height 54
click at [440, 148] on div "6 / 6 Coherence" at bounding box center [416, 141] width 47 height 54
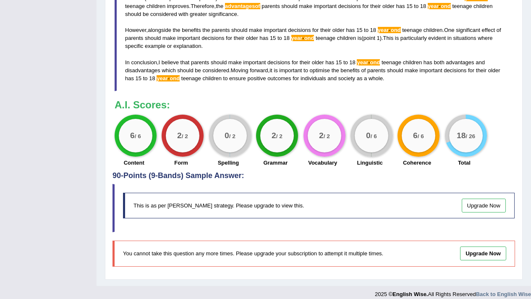
click at [440, 148] on div "6 / 6 Coherence" at bounding box center [416, 141] width 47 height 54
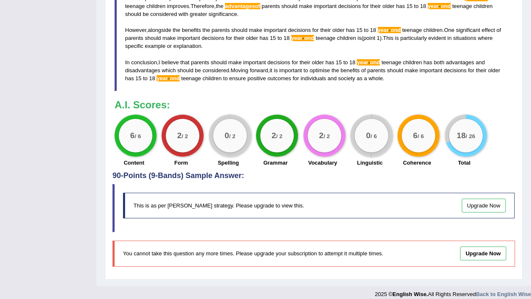
click at [390, 147] on div "0 / 6 Linguistic" at bounding box center [369, 141] width 47 height 54
click at [351, 149] on div "0 / 6 Linguistic" at bounding box center [369, 141] width 47 height 54
click at [341, 143] on div "2 / 2" at bounding box center [324, 135] width 42 height 42
drag, startPoint x: 402, startPoint y: 132, endPoint x: 313, endPoint y: 149, distance: 90.6
click at [315, 149] on div "6 / 6 Content 2 / 2 Form 0 / 2 Spelling 2 / 2 Grammar 2 / 2 Vocabulary 0 / 6 Li…" at bounding box center [313, 141] width 406 height 54
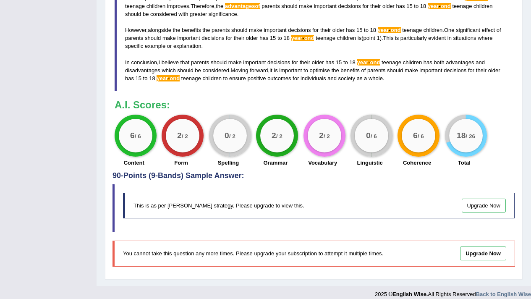
click at [267, 153] on div "2 / 2" at bounding box center [277, 135] width 42 height 42
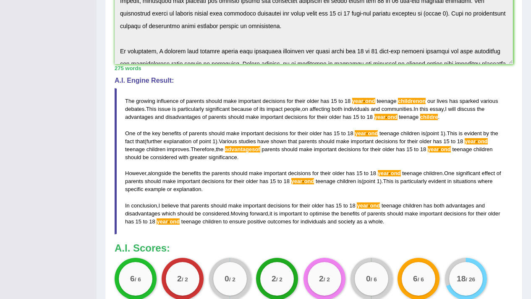
scroll to position [138, 0]
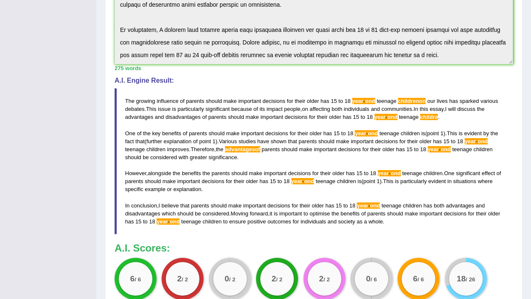
click at [235, 81] on h4 "A.I. Engine Result:" at bounding box center [313, 81] width 398 height 8
drag, startPoint x: 274, startPoint y: 133, endPoint x: 237, endPoint y: 128, distance: 37.2
click at [273, 133] on span "decisions" at bounding box center [276, 133] width 23 height 6
click at [237, 128] on blockquote "The growing influence of parents should make important decisions for their olde…" at bounding box center [313, 161] width 398 height 146
click at [230, 138] on blockquote "The growing influence of parents should make important decisions for their olde…" at bounding box center [313, 161] width 398 height 146
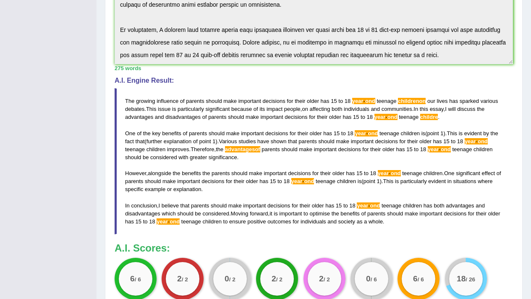
click at [230, 138] on span "Various" at bounding box center [227, 141] width 18 height 6
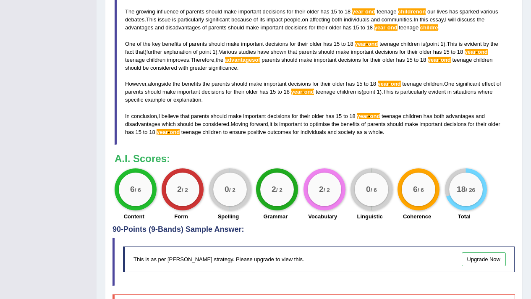
scroll to position [235, 0]
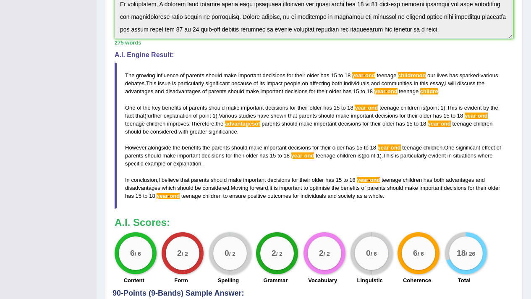
click at [253, 128] on blockquote "The growing influence of parents should make important decisions for their olde…" at bounding box center [313, 135] width 398 height 146
click at [201, 139] on blockquote "The growing influence of parents should make important decisions for their olde…" at bounding box center [313, 135] width 398 height 146
click at [257, 65] on blockquote "The growing influence of parents should make important decisions for their olde…" at bounding box center [313, 135] width 398 height 146
